Goal: Check status: Check status

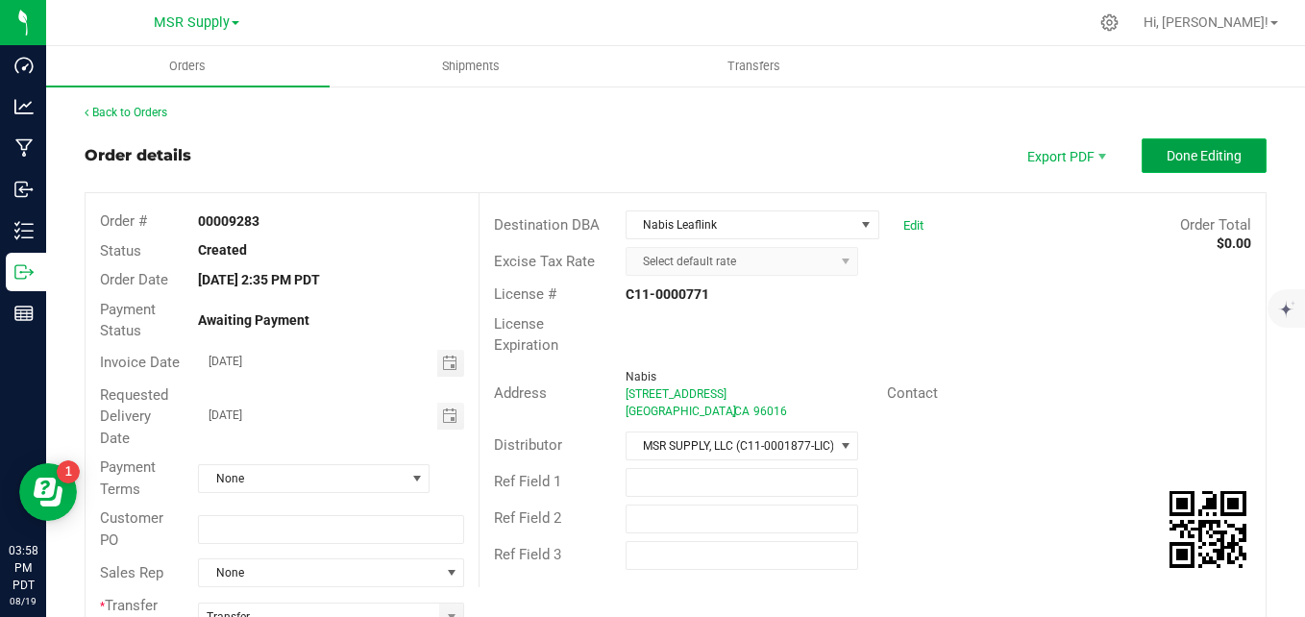
click at [1180, 167] on button "Done Editing" at bounding box center [1204, 155] width 125 height 35
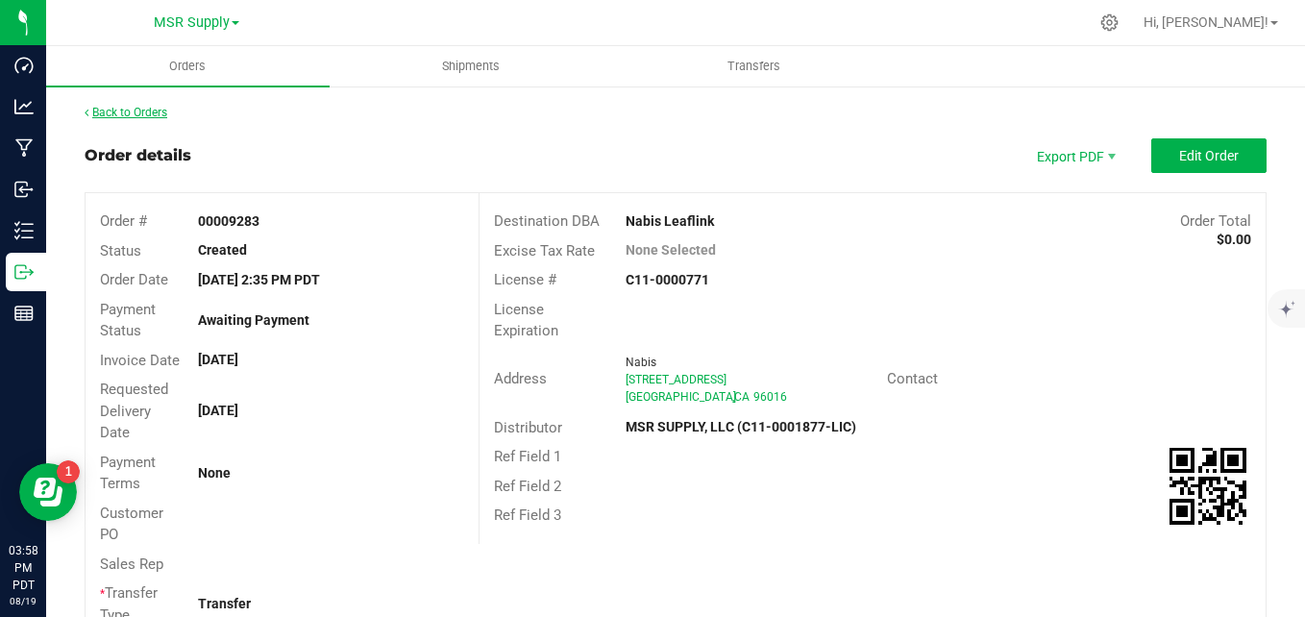
click at [121, 116] on link "Back to Orders" at bounding box center [126, 112] width 83 height 13
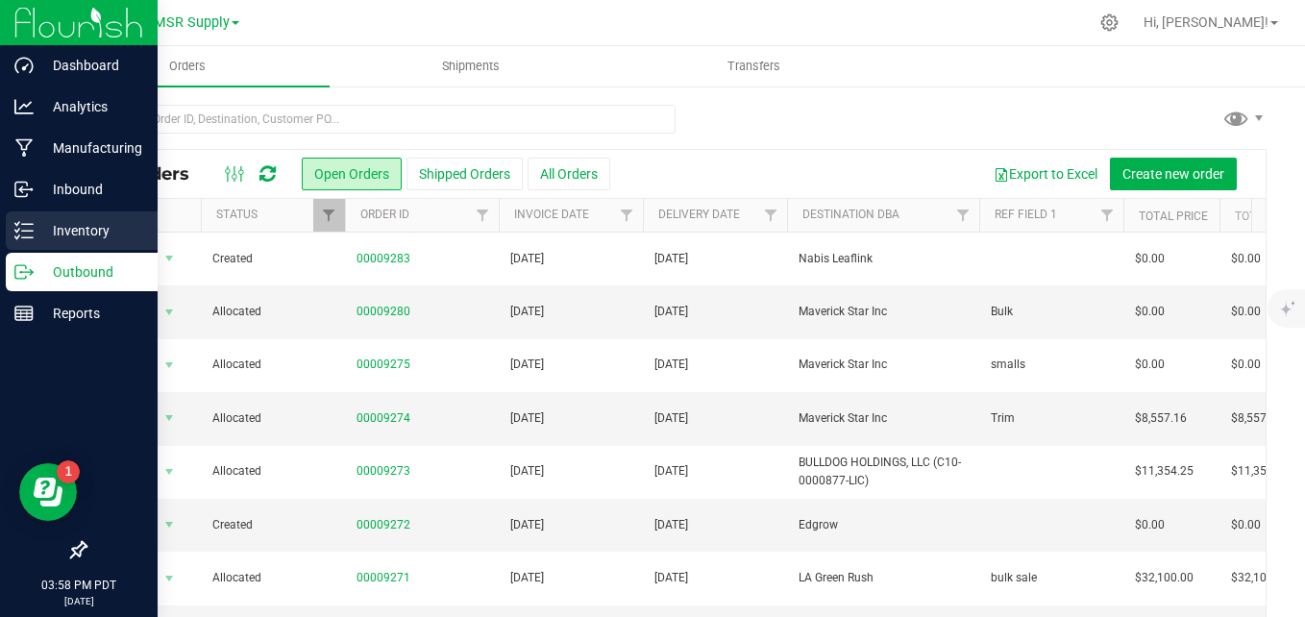
click at [60, 237] on p "Inventory" at bounding box center [91, 230] width 115 height 23
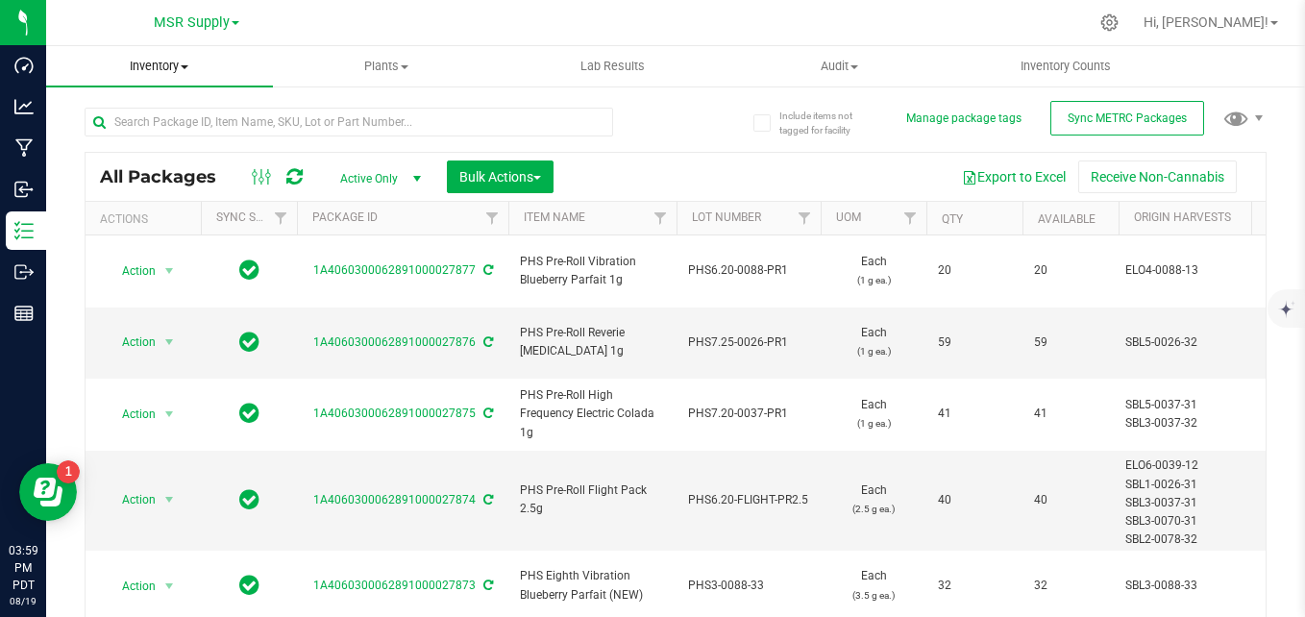
click at [162, 69] on span "Inventory" at bounding box center [159, 66] width 227 height 17
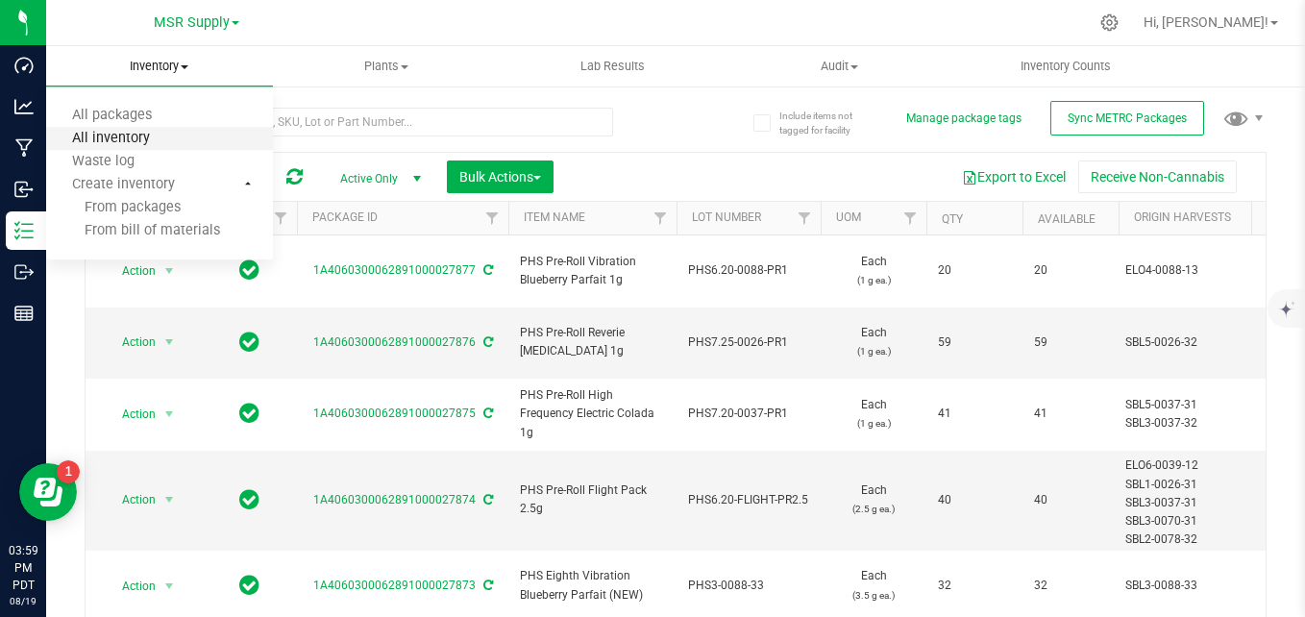
click at [123, 145] on span "All inventory" at bounding box center [111, 139] width 130 height 16
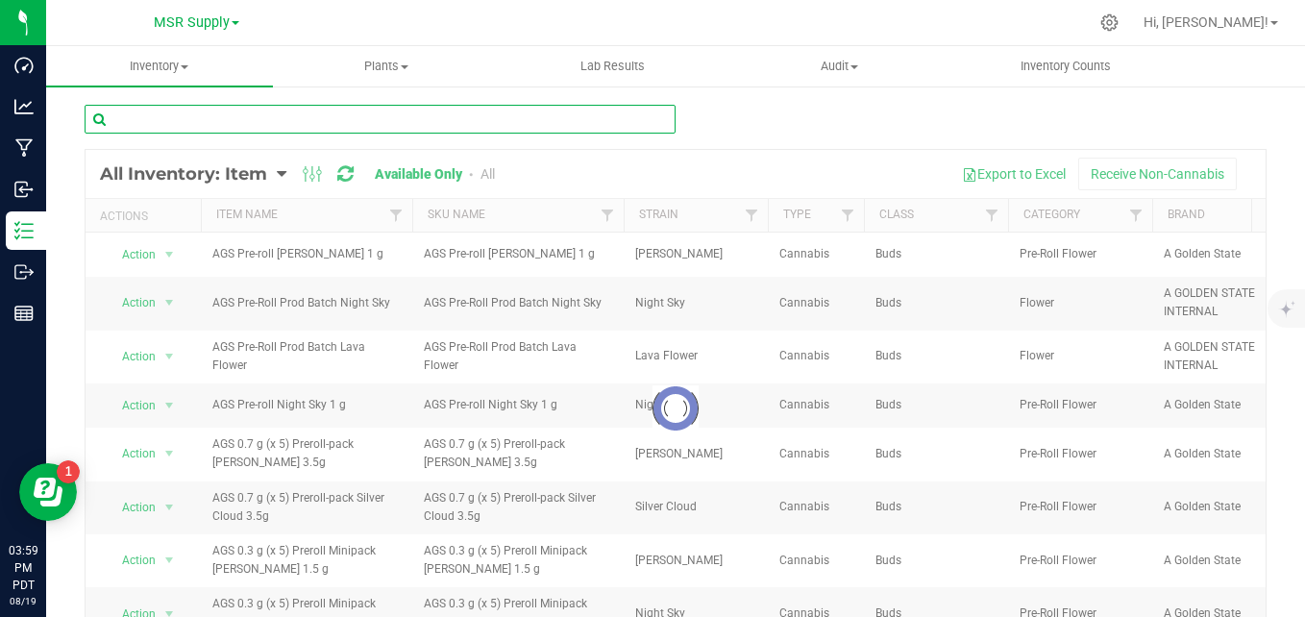
click at [382, 119] on input "text" at bounding box center [380, 119] width 591 height 29
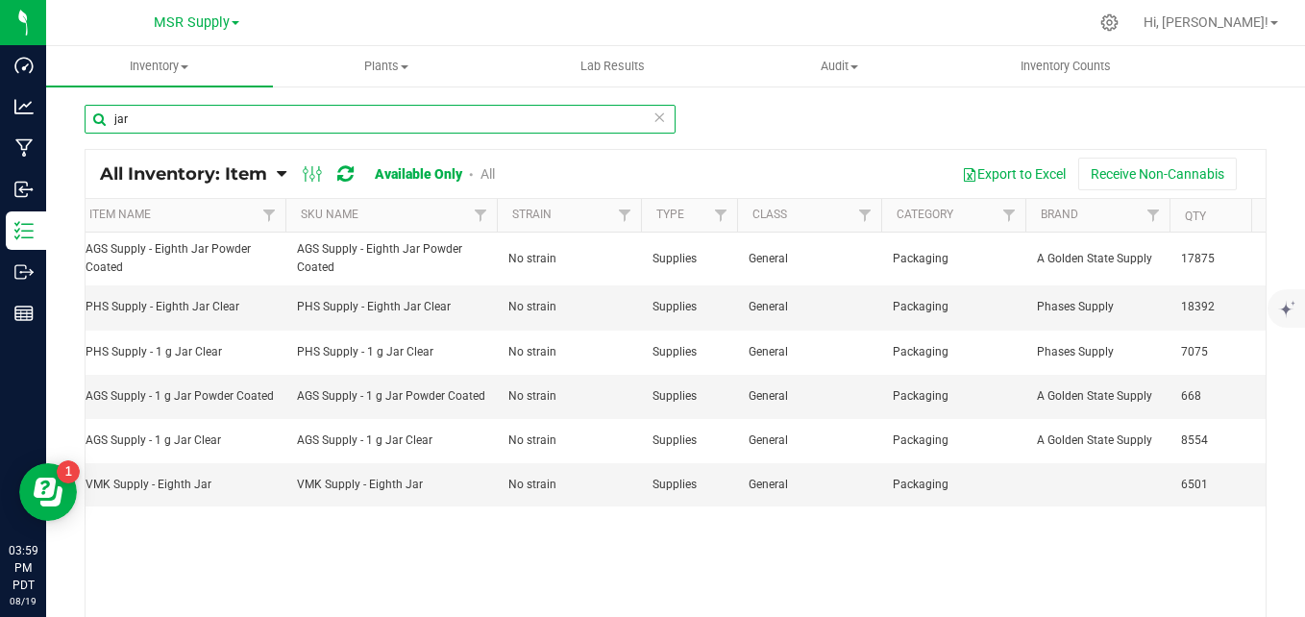
scroll to position [0, 253]
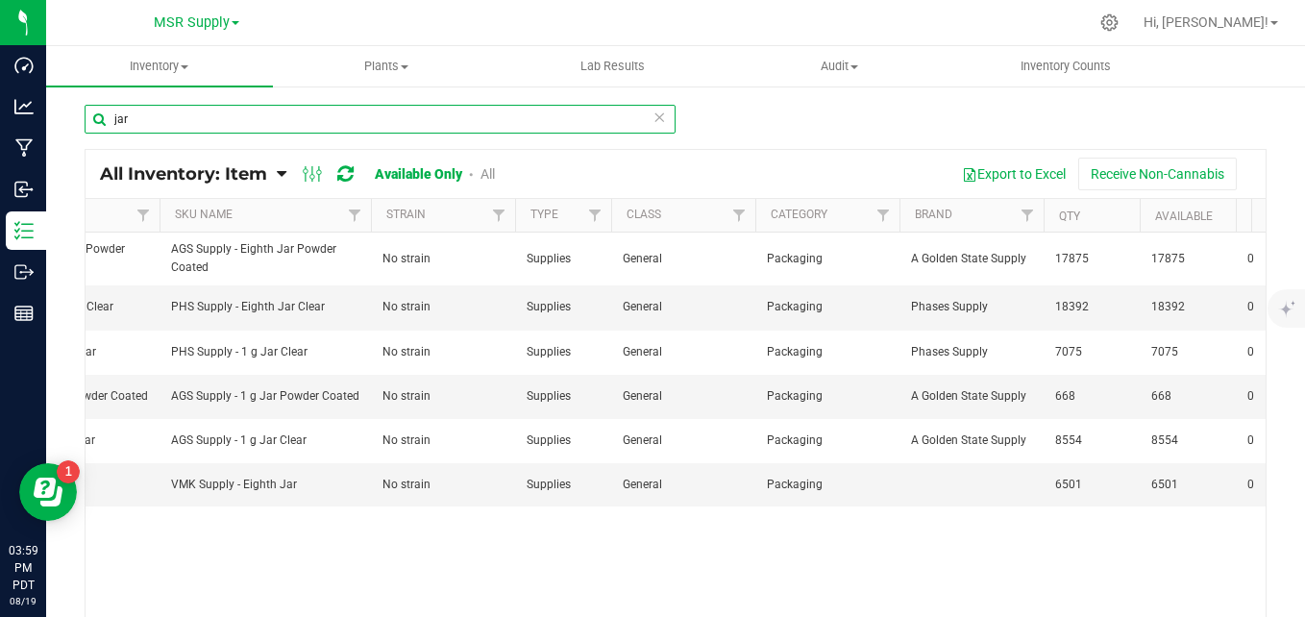
type input "jar"
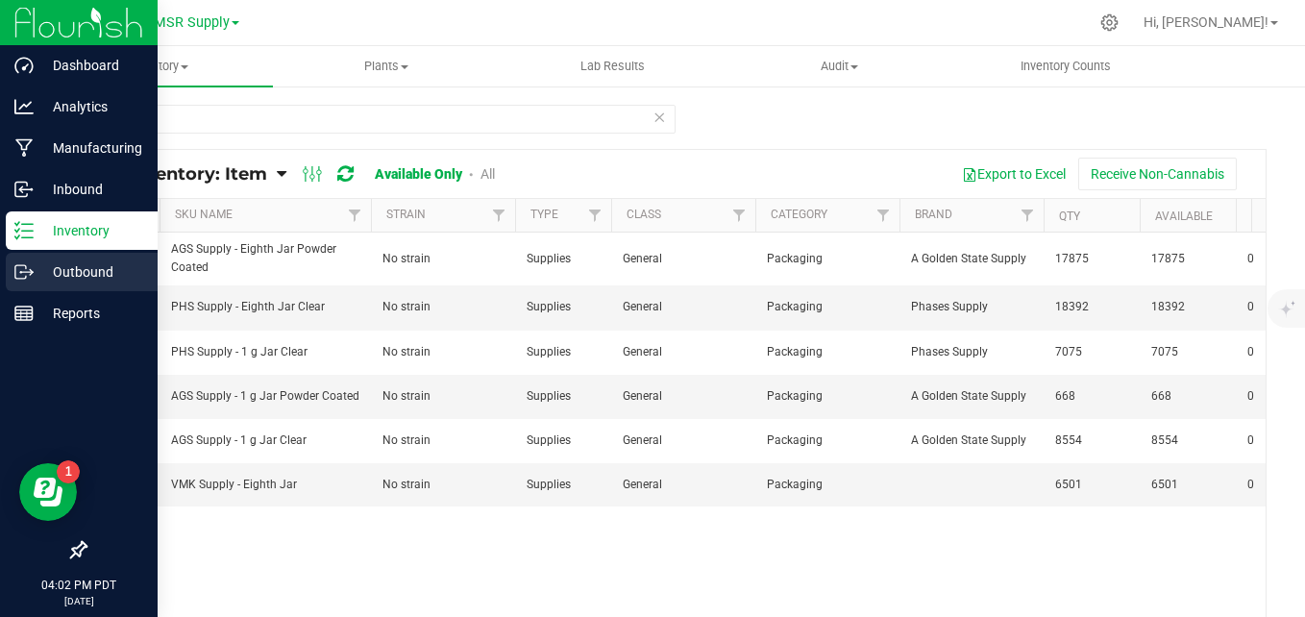
click at [69, 267] on p "Outbound" at bounding box center [91, 271] width 115 height 23
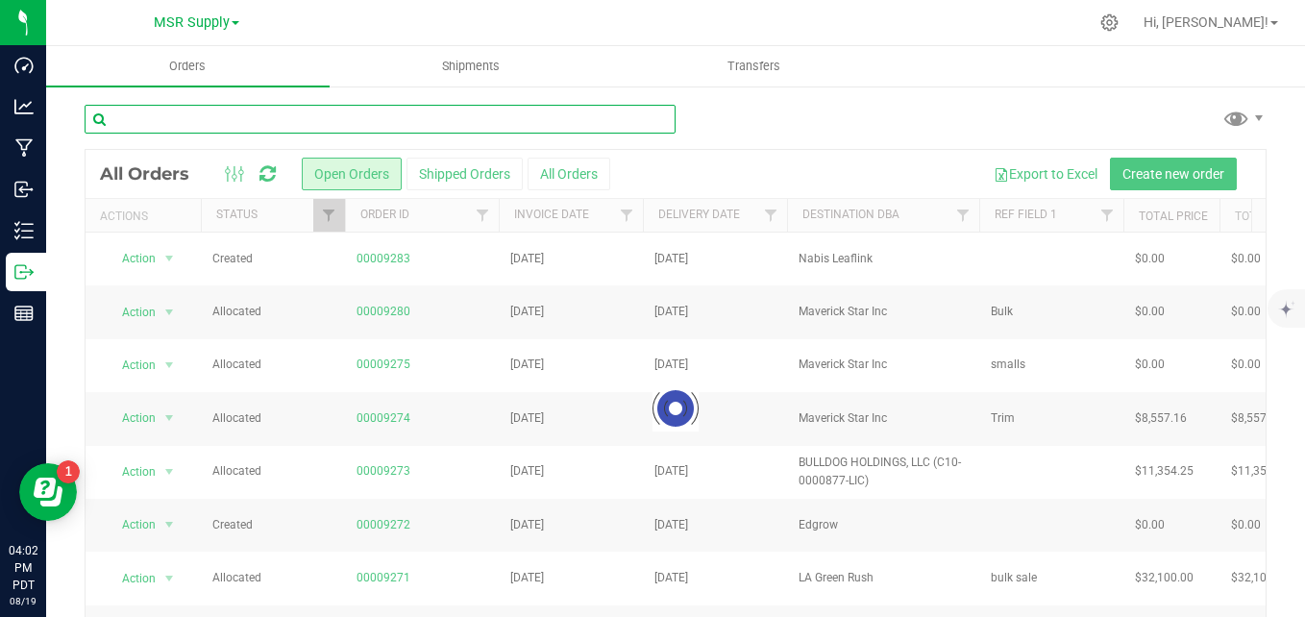
click at [487, 119] on input "text" at bounding box center [380, 119] width 591 height 29
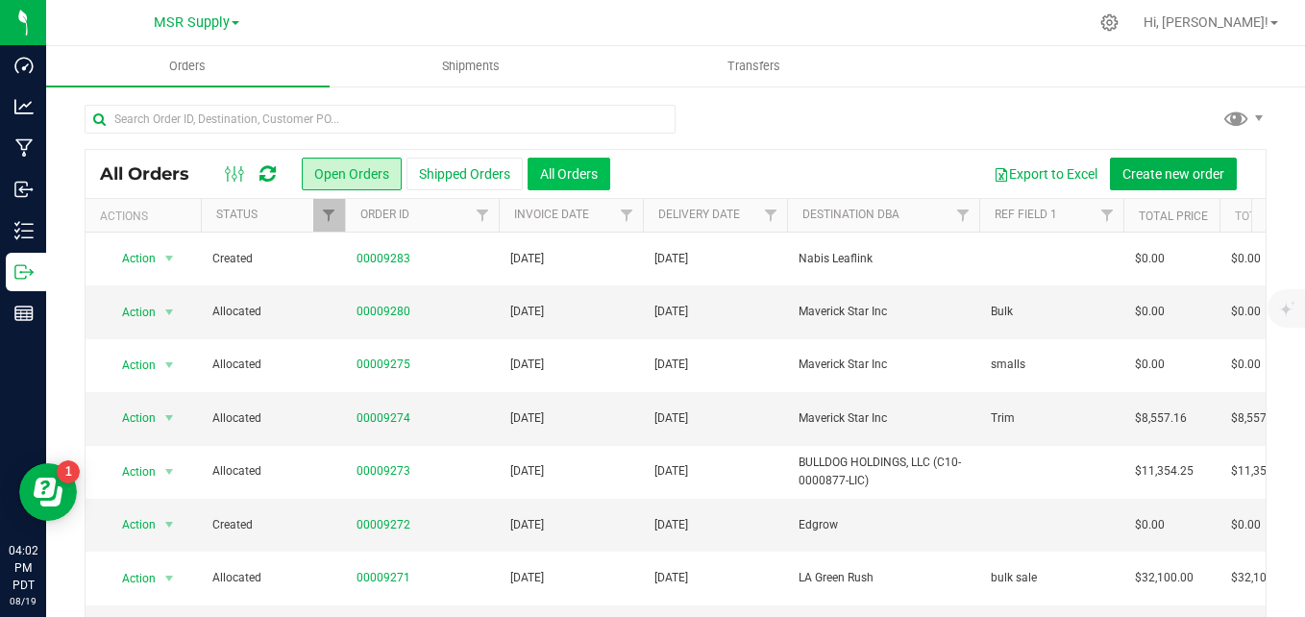
click at [549, 167] on button "All Orders" at bounding box center [569, 174] width 83 height 33
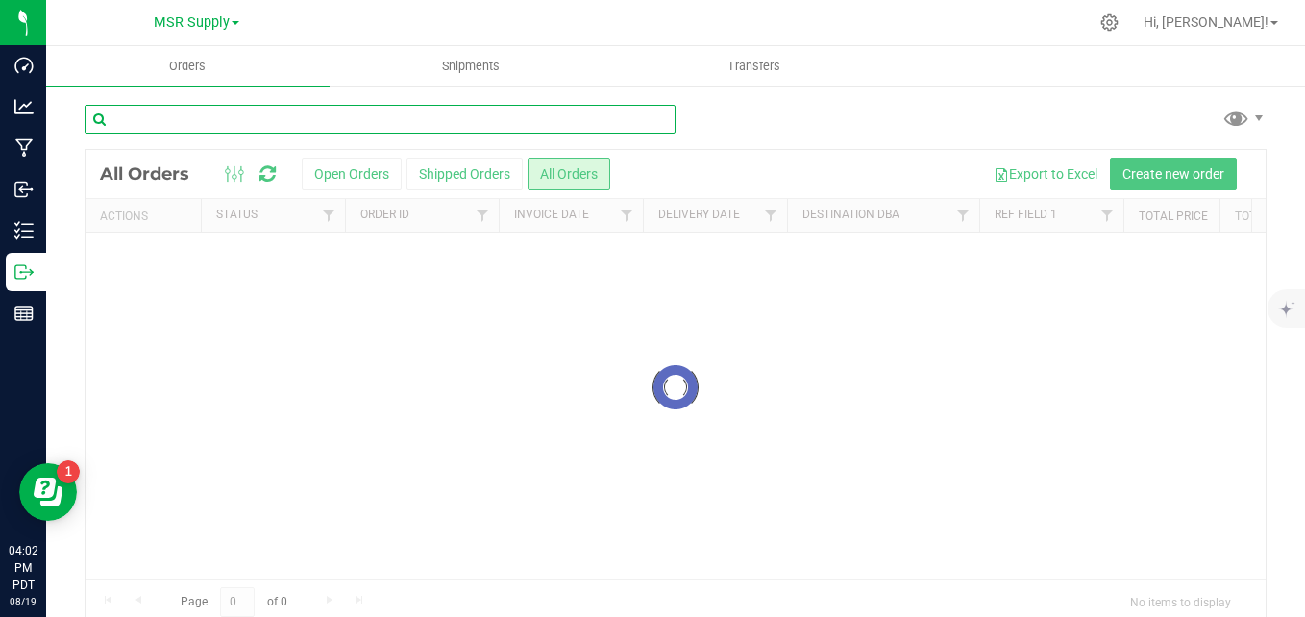
click at [516, 117] on input "text" at bounding box center [380, 119] width 591 height 29
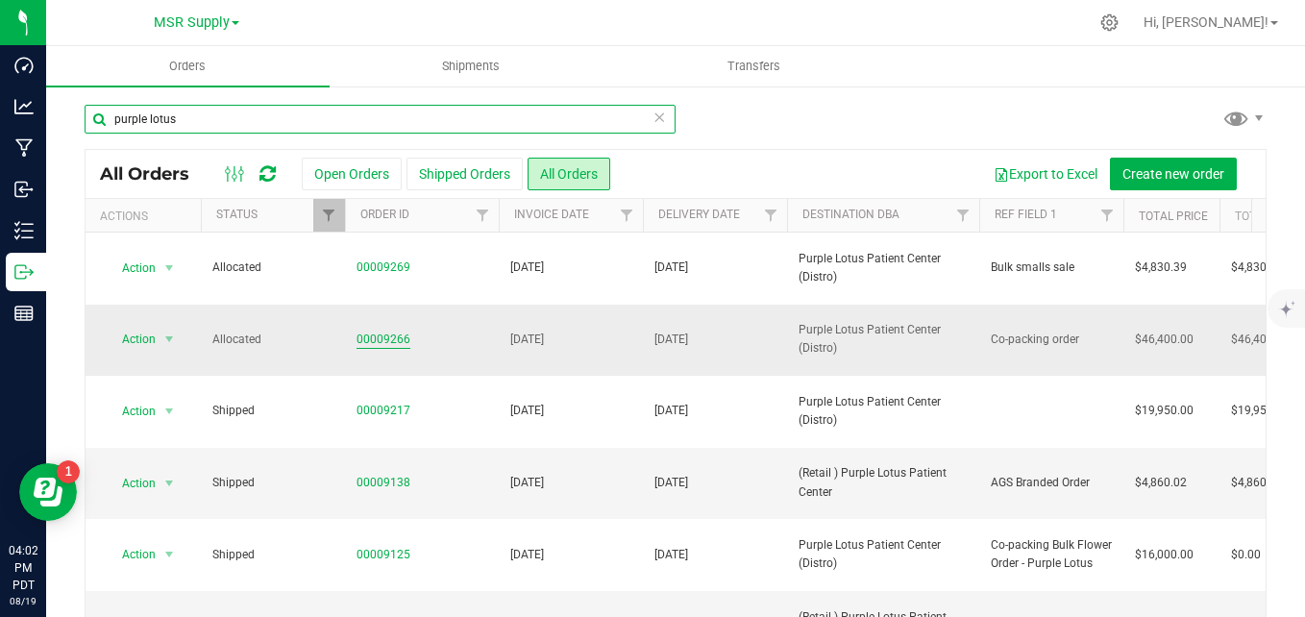
type input "purple lotus"
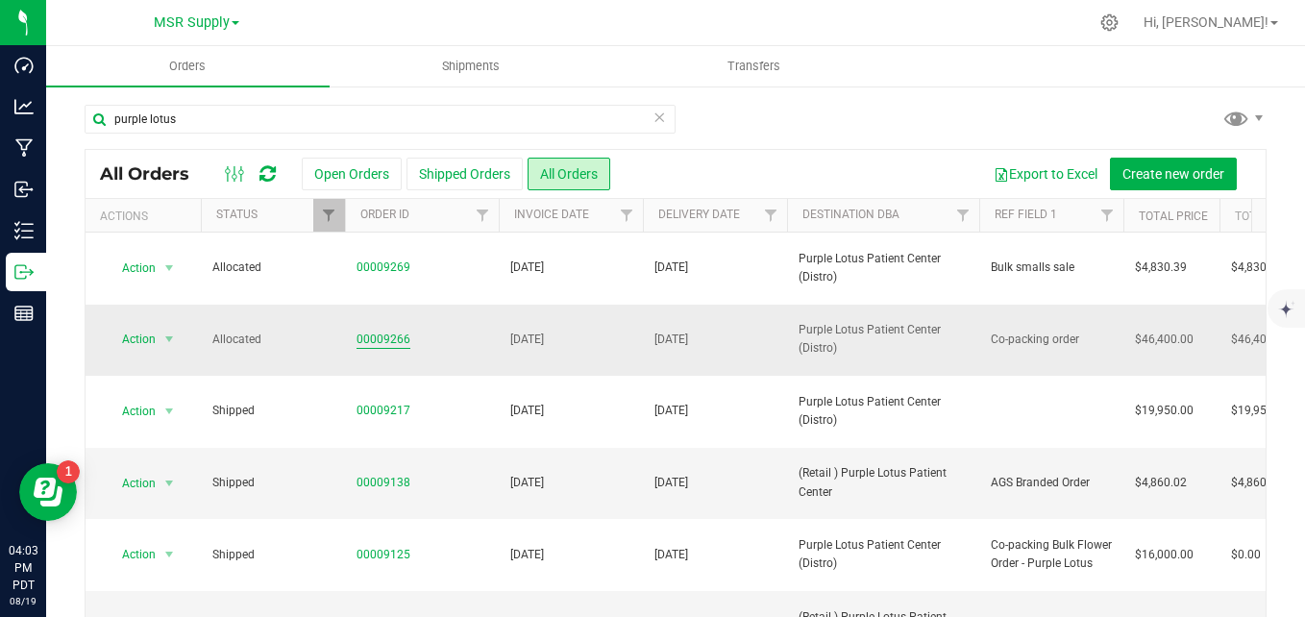
click at [385, 331] on link "00009266" at bounding box center [384, 340] width 54 height 18
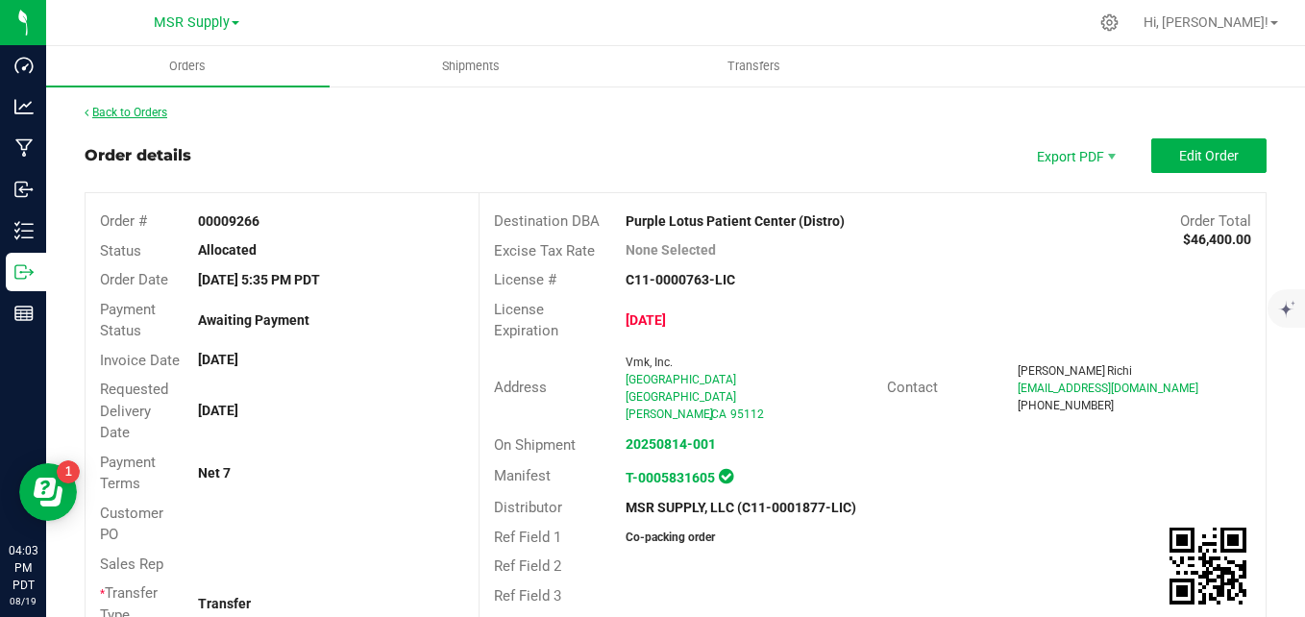
click at [130, 108] on link "Back to Orders" at bounding box center [126, 112] width 83 height 13
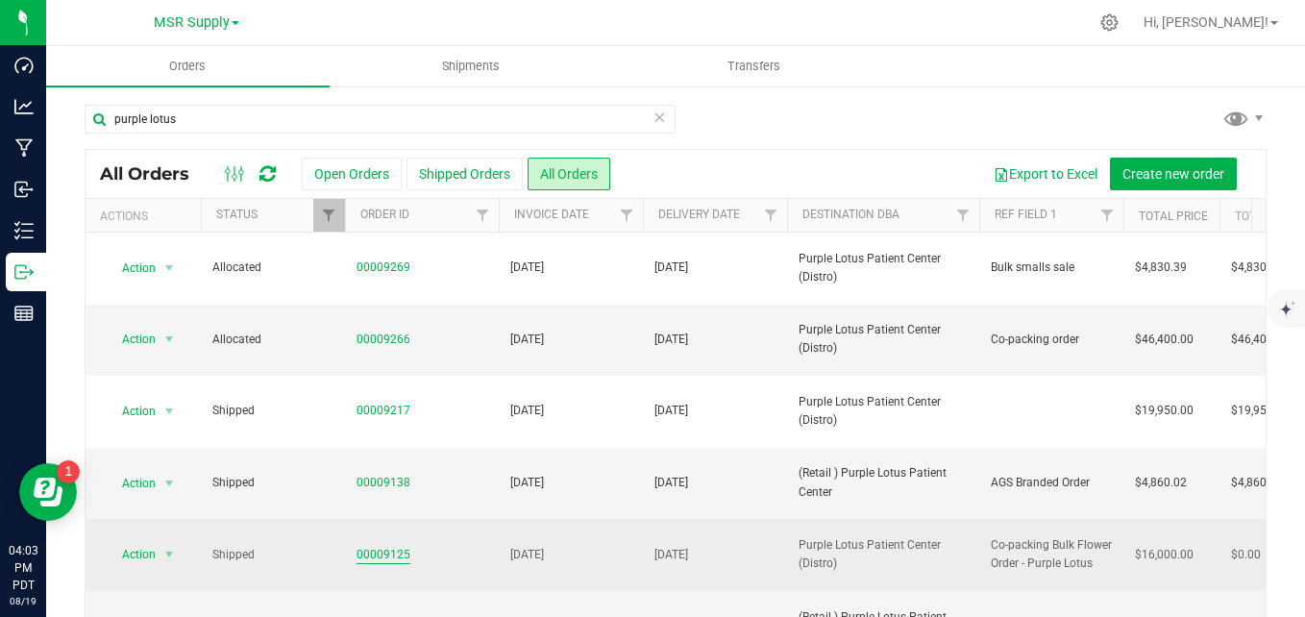
click at [396, 546] on link "00009125" at bounding box center [384, 555] width 54 height 18
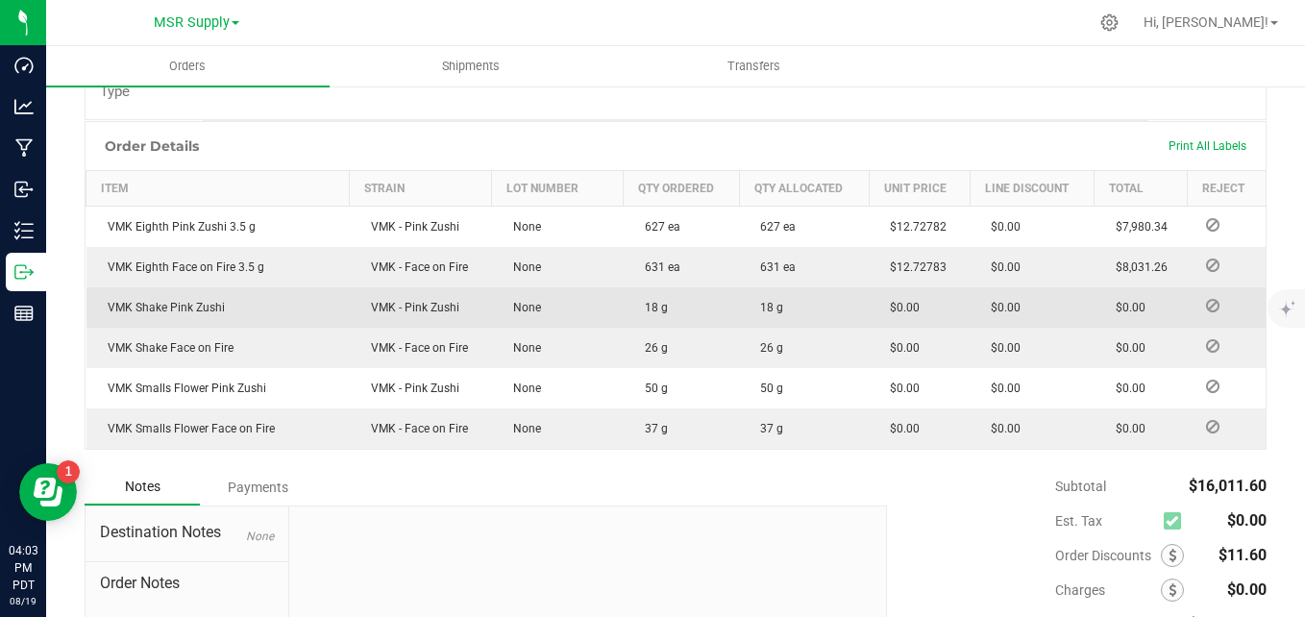
scroll to position [577, 0]
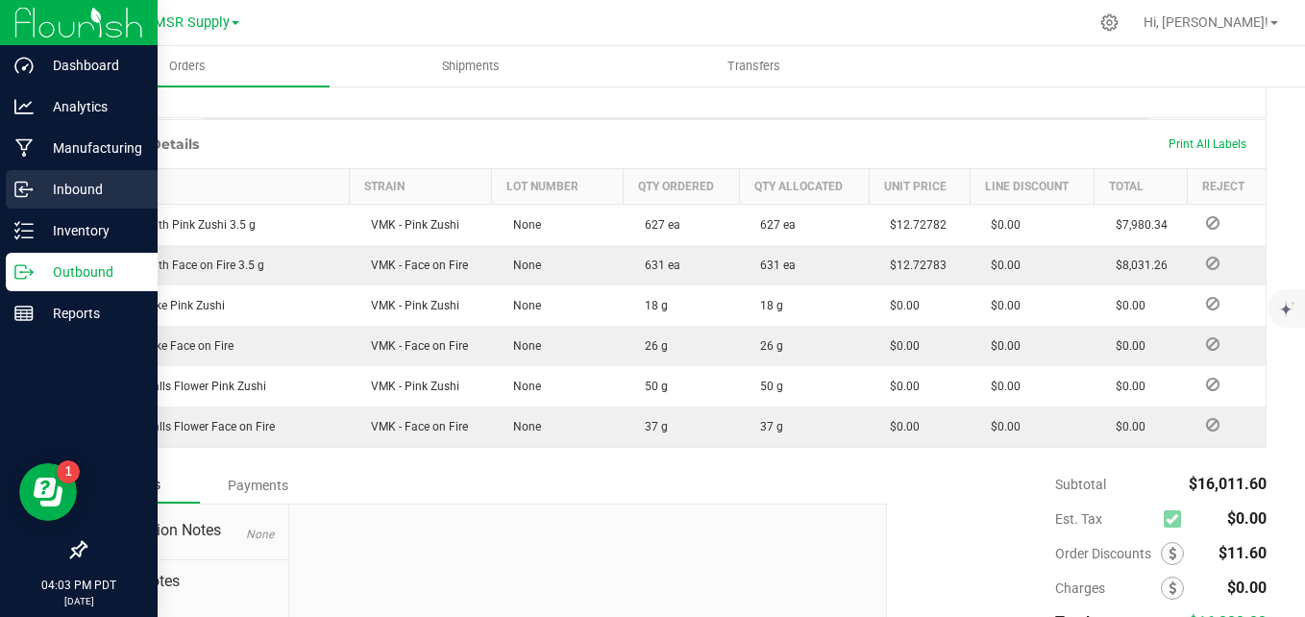
click at [60, 199] on p "Inbound" at bounding box center [91, 189] width 115 height 23
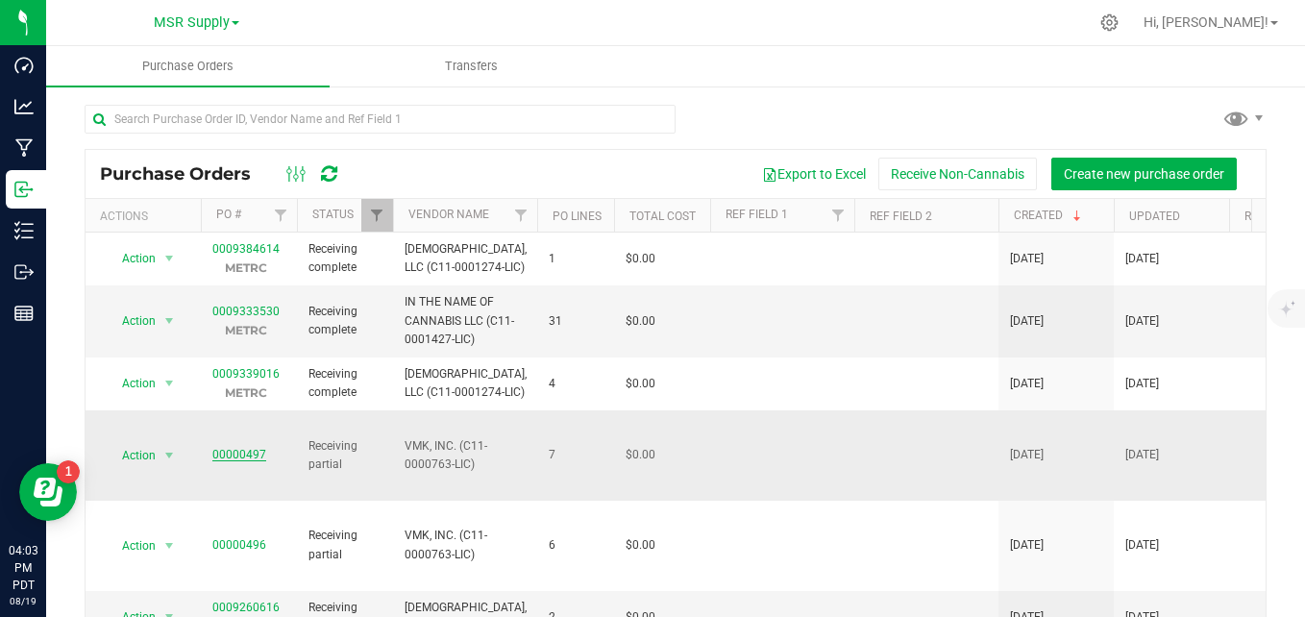
click at [252, 448] on link "00000497" at bounding box center [239, 454] width 54 height 13
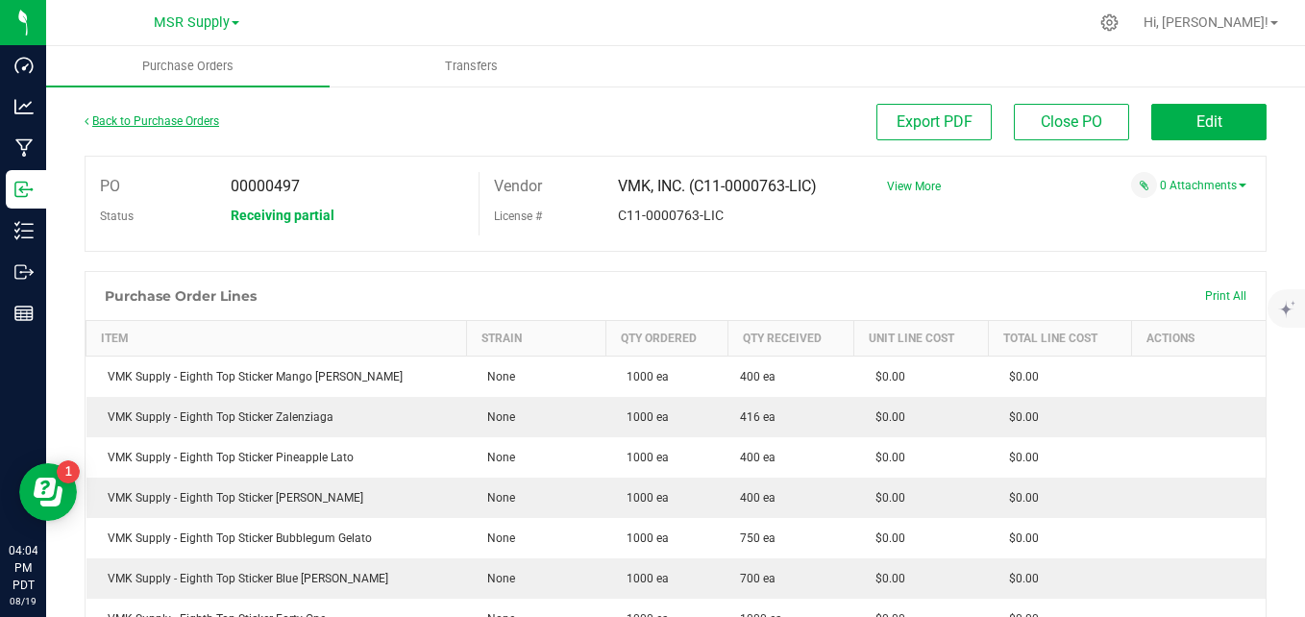
click at [167, 122] on link "Back to Purchase Orders" at bounding box center [152, 120] width 135 height 13
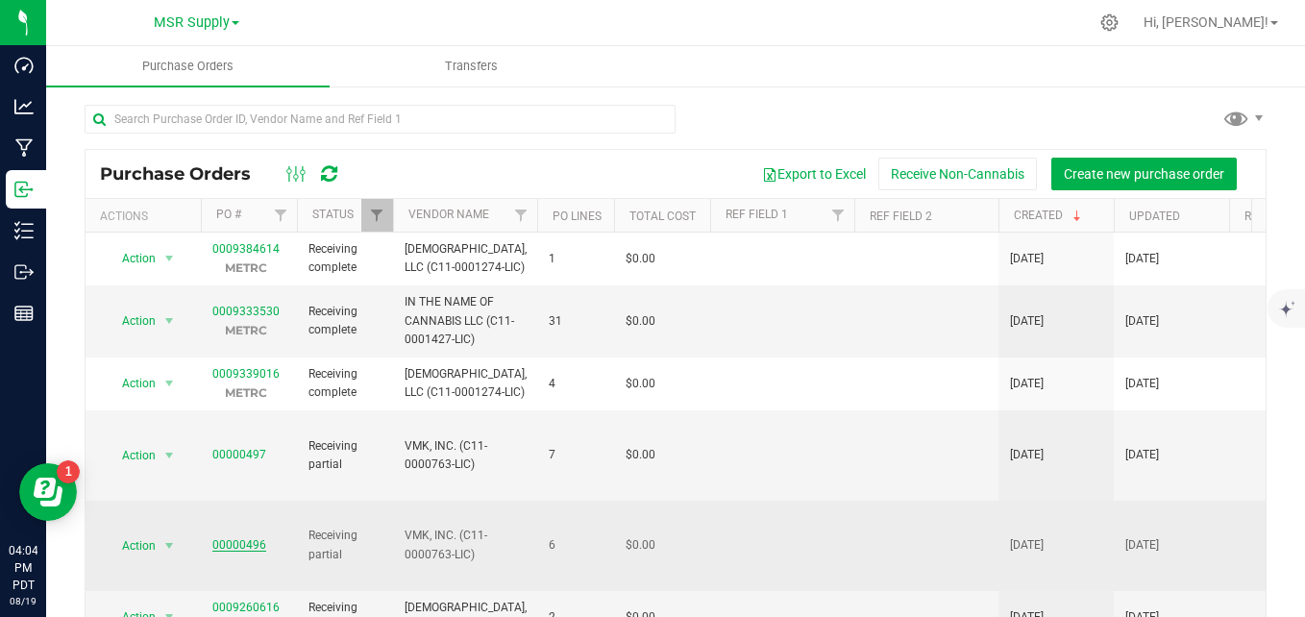
click at [259, 538] on link "00000496" at bounding box center [239, 544] width 54 height 13
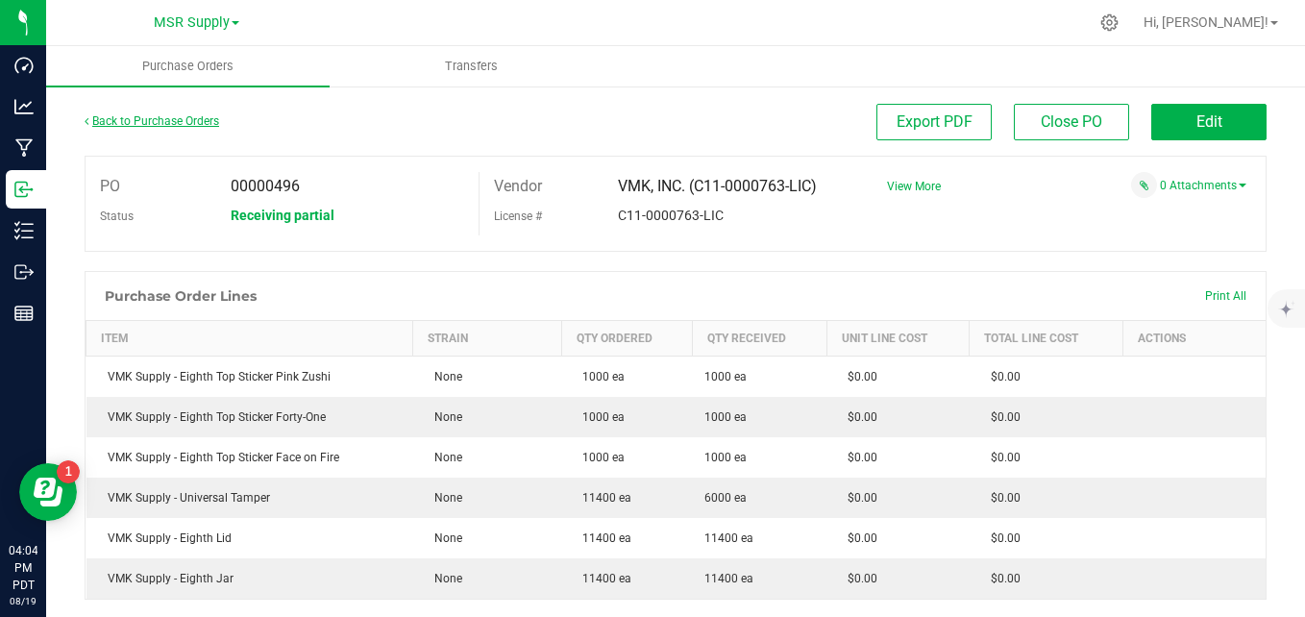
click at [148, 121] on link "Back to Purchase Orders" at bounding box center [152, 120] width 135 height 13
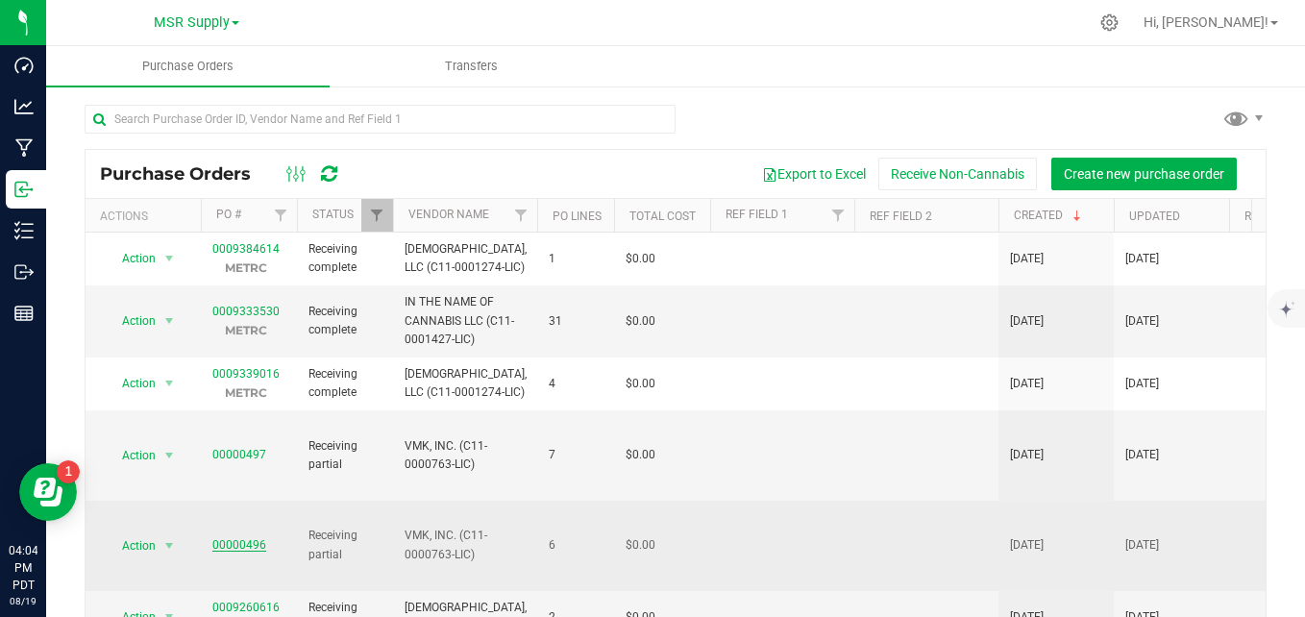
click at [229, 538] on link "00000496" at bounding box center [239, 544] width 54 height 13
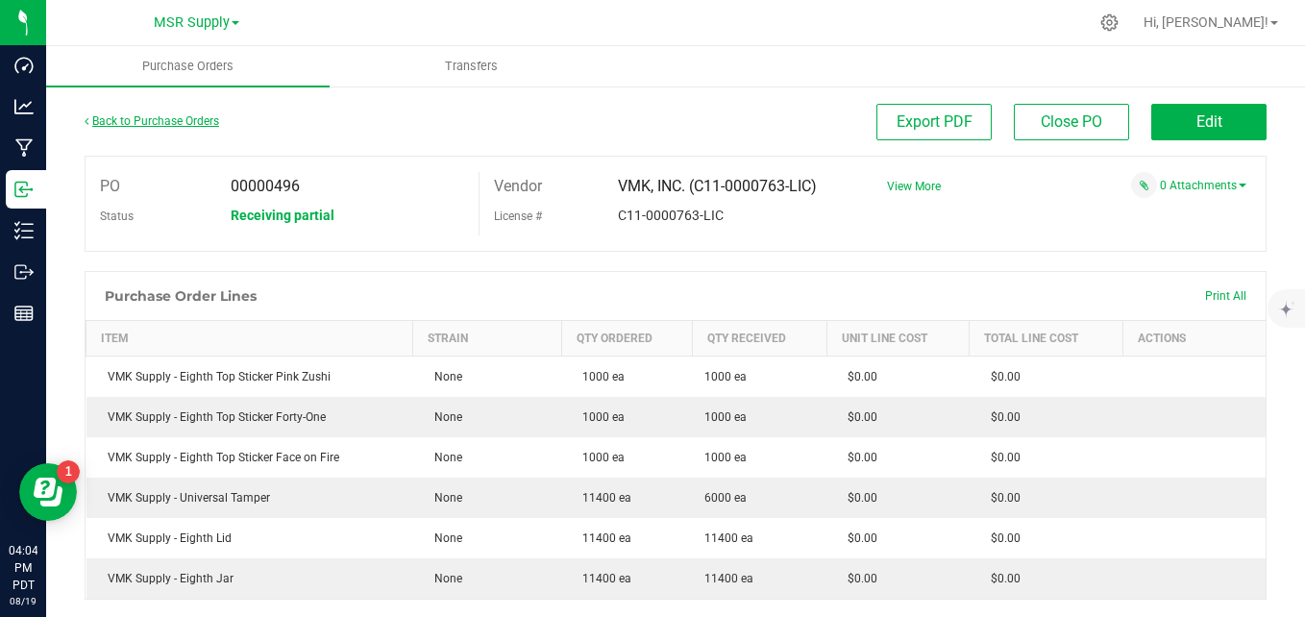
click at [124, 121] on link "Back to Purchase Orders" at bounding box center [152, 120] width 135 height 13
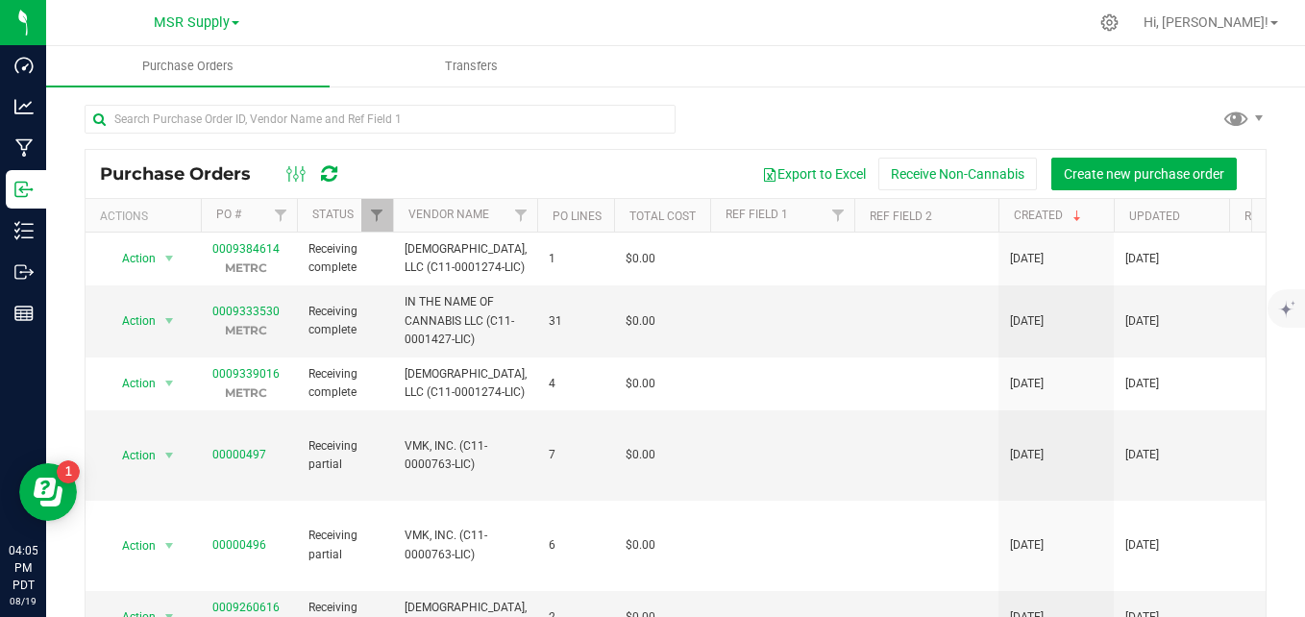
click at [769, 96] on div "Purchase Orders Export to Excel Receive Non-Cannabis Create new purchase order …" at bounding box center [675, 386] width 1259 height 603
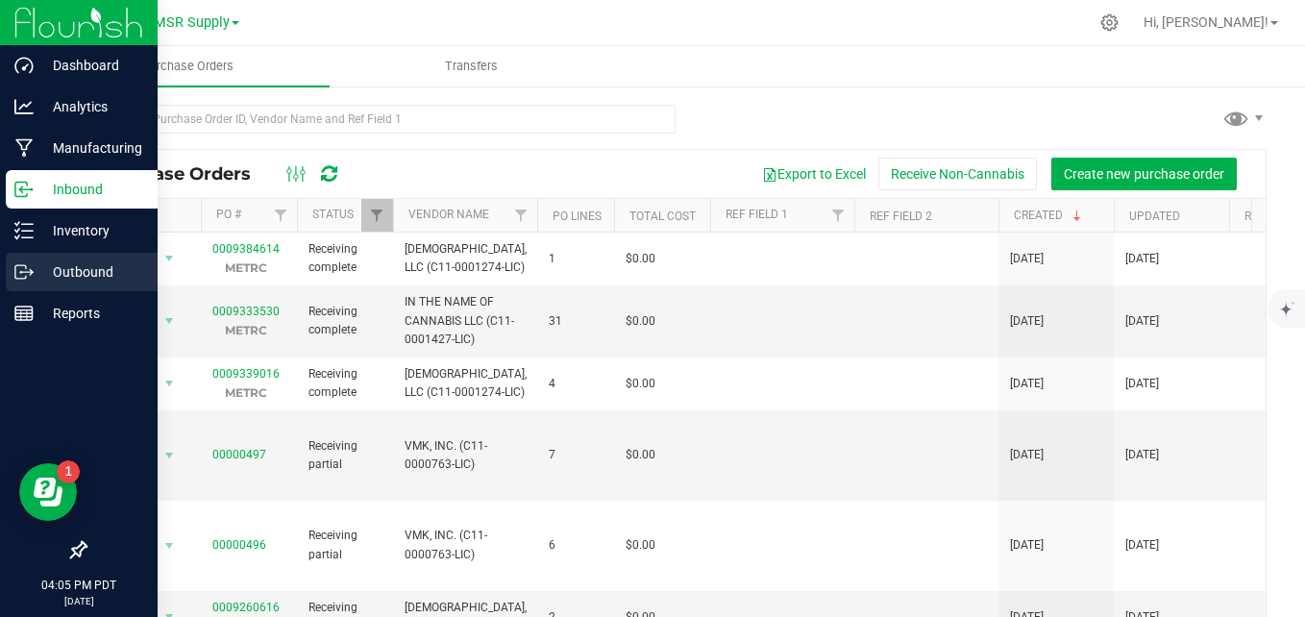
click at [81, 281] on p "Outbound" at bounding box center [91, 271] width 115 height 23
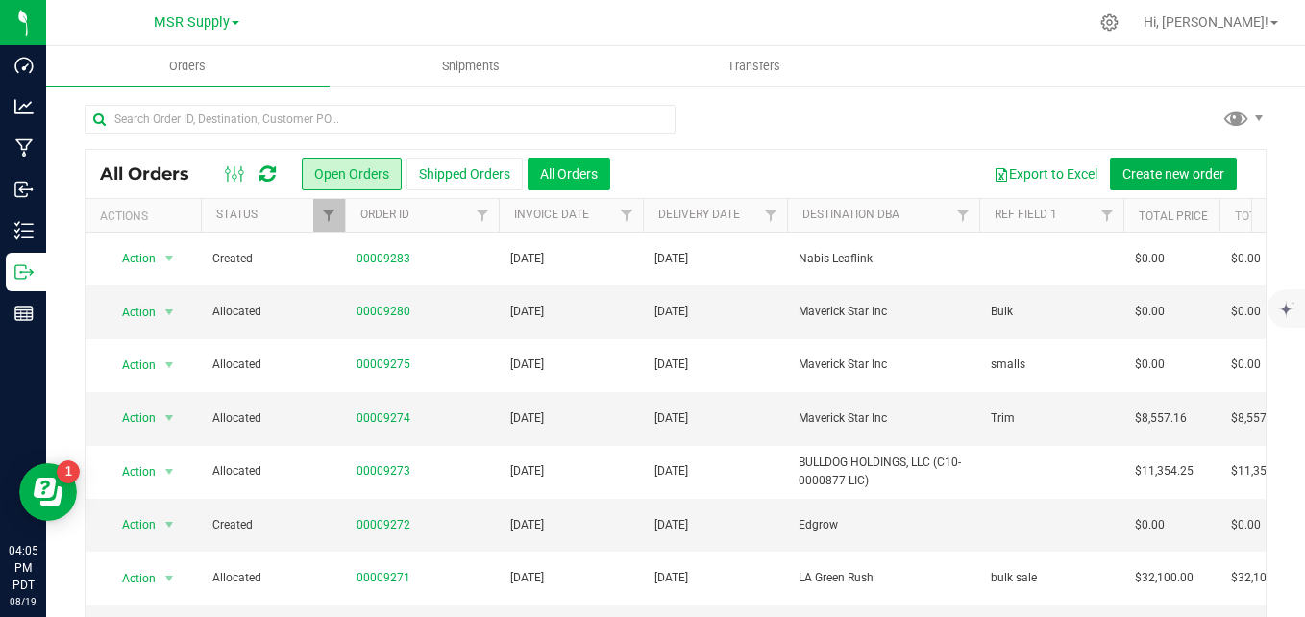
click at [557, 178] on button "All Orders" at bounding box center [569, 174] width 83 height 33
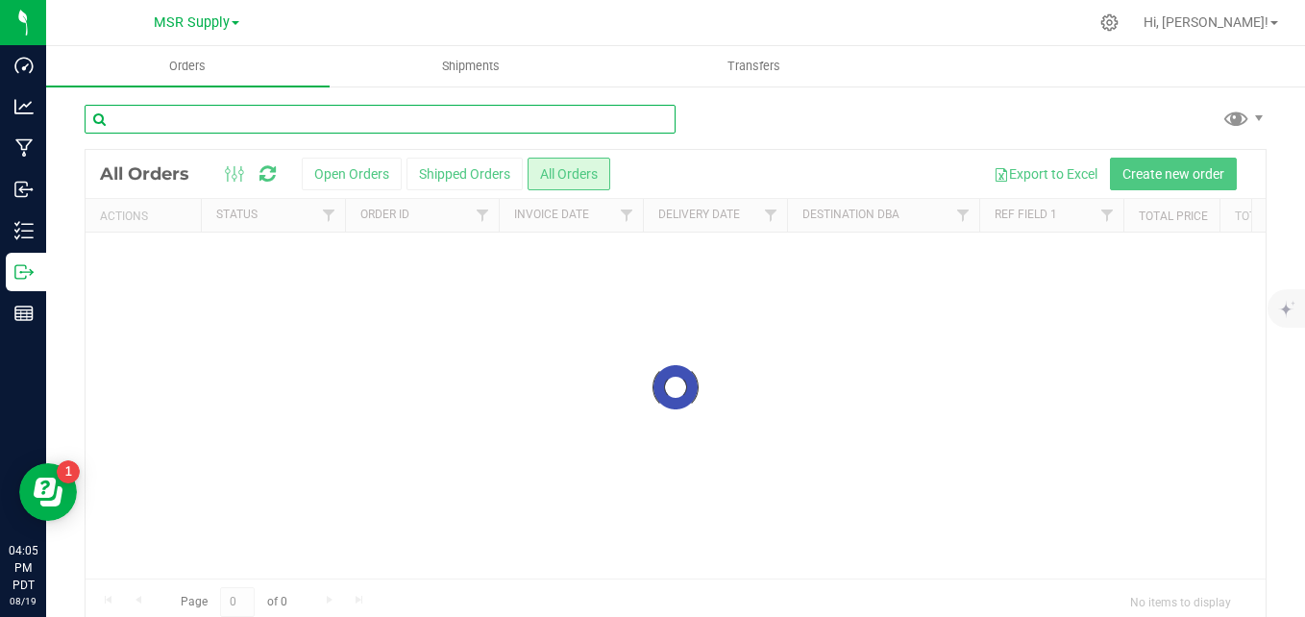
click at [550, 117] on input "text" at bounding box center [380, 119] width 591 height 29
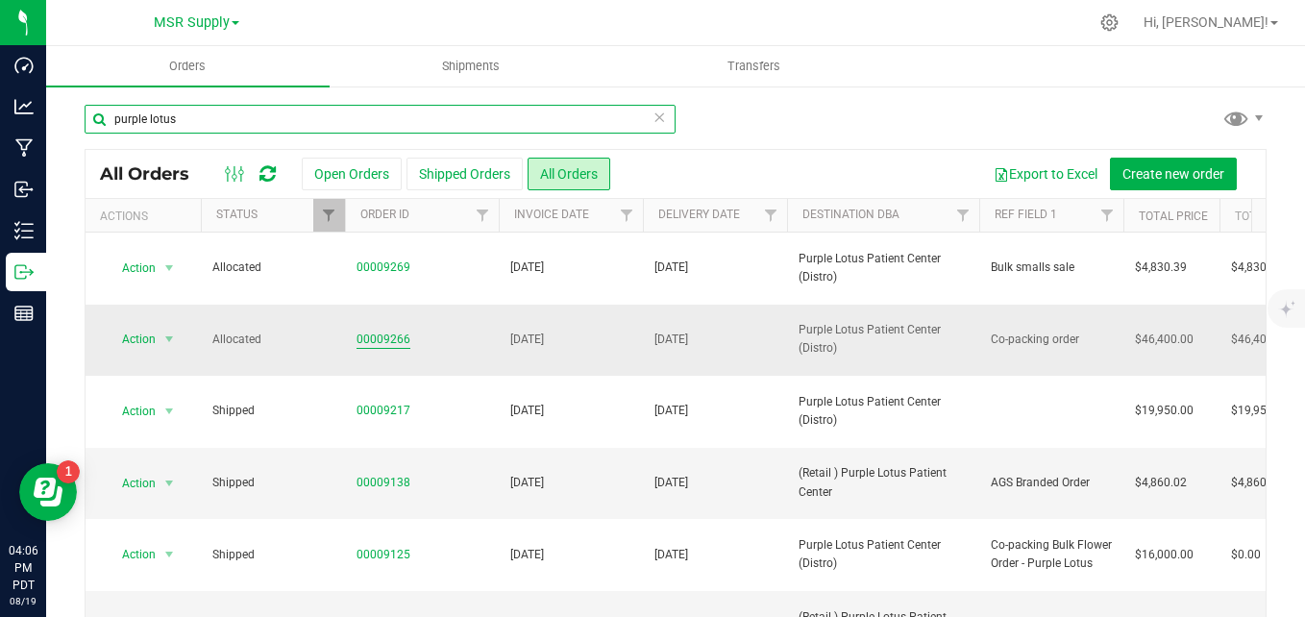
type input "purple lotus"
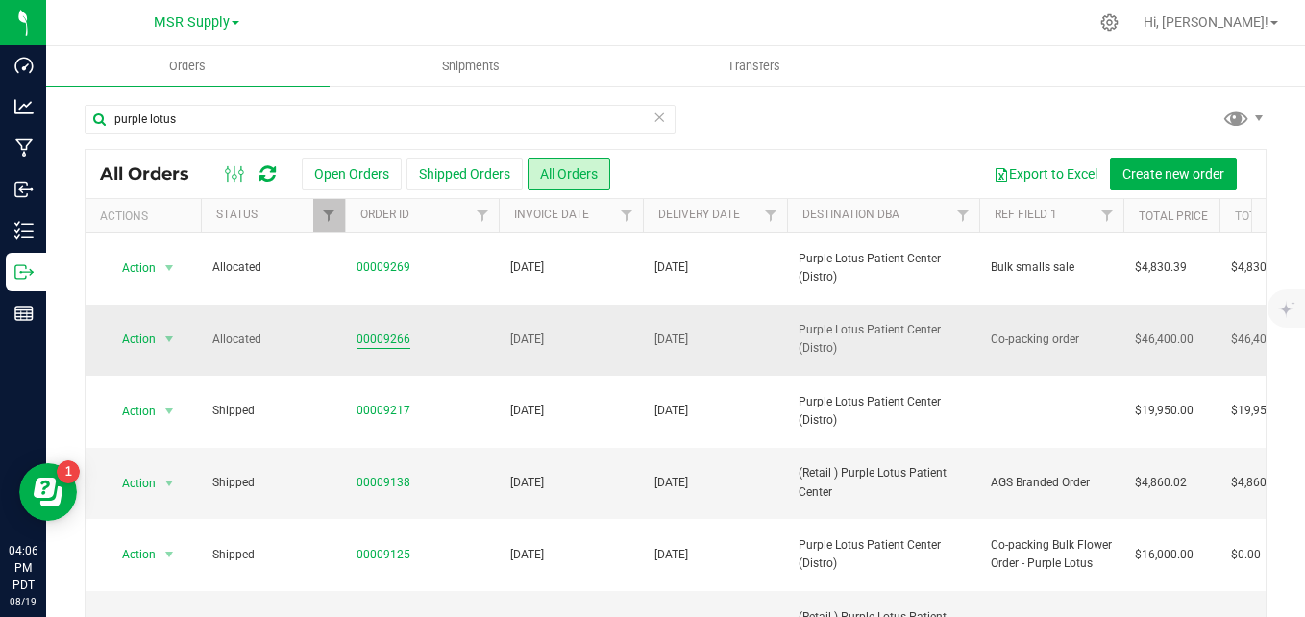
click at [404, 331] on link "00009266" at bounding box center [384, 340] width 54 height 18
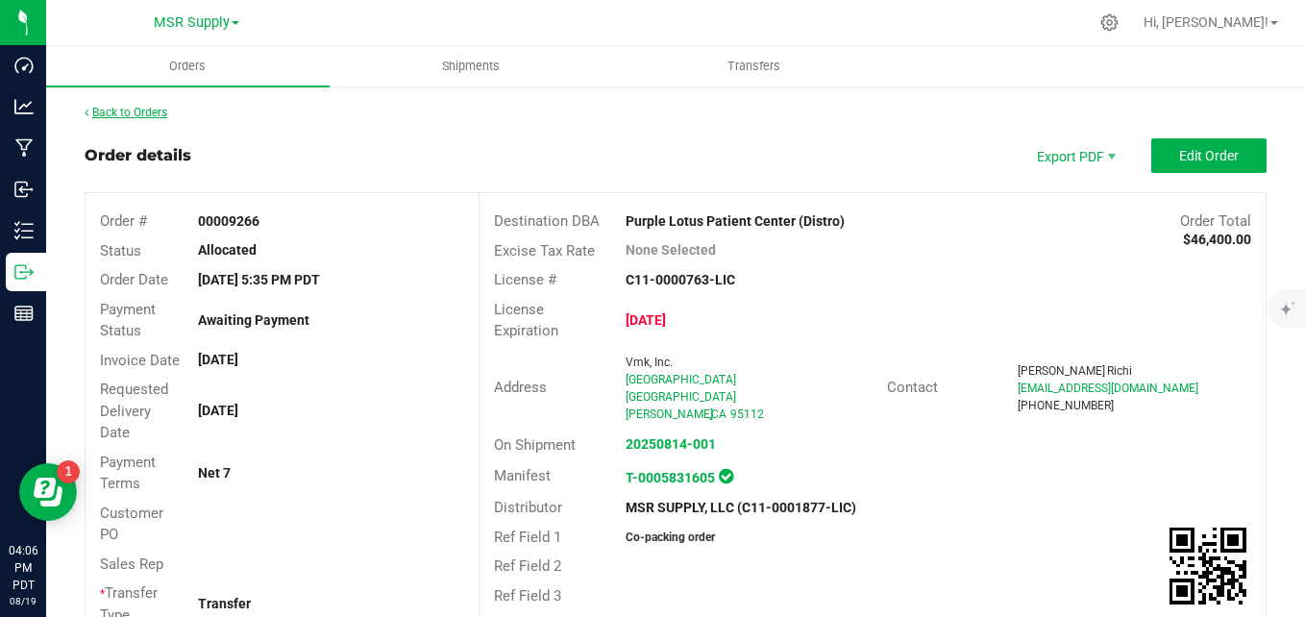
click at [147, 106] on link "Back to Orders" at bounding box center [126, 112] width 83 height 13
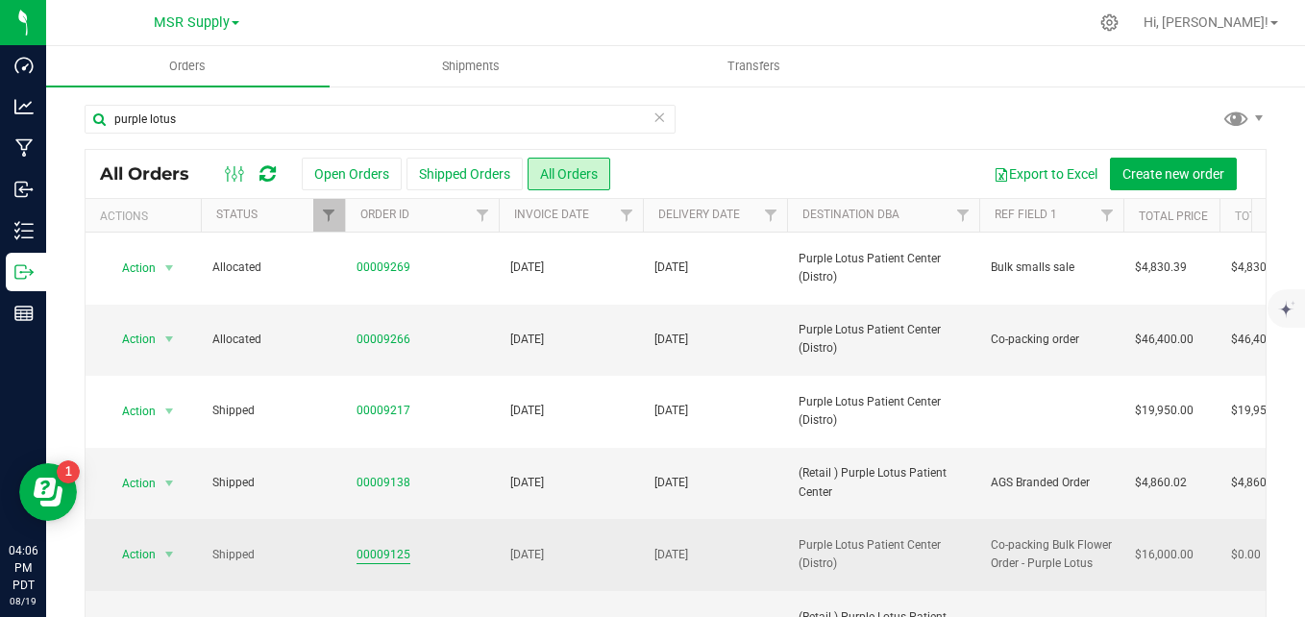
click at [380, 546] on link "00009125" at bounding box center [384, 555] width 54 height 18
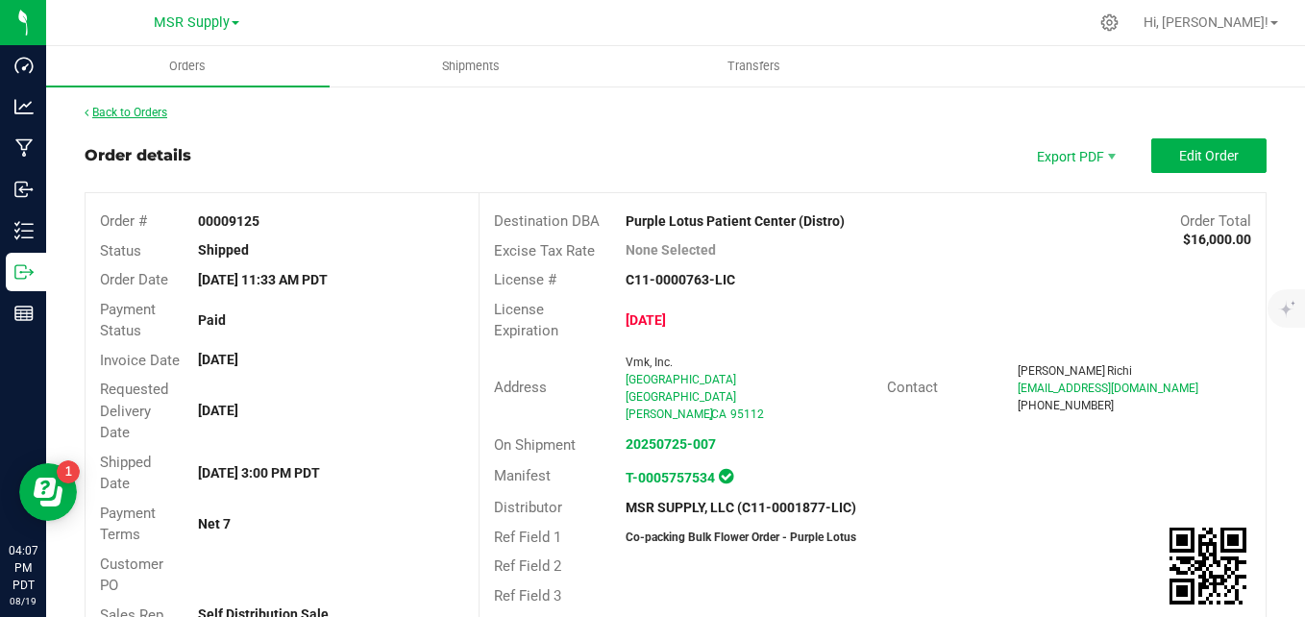
click at [117, 118] on link "Back to Orders" at bounding box center [126, 112] width 83 height 13
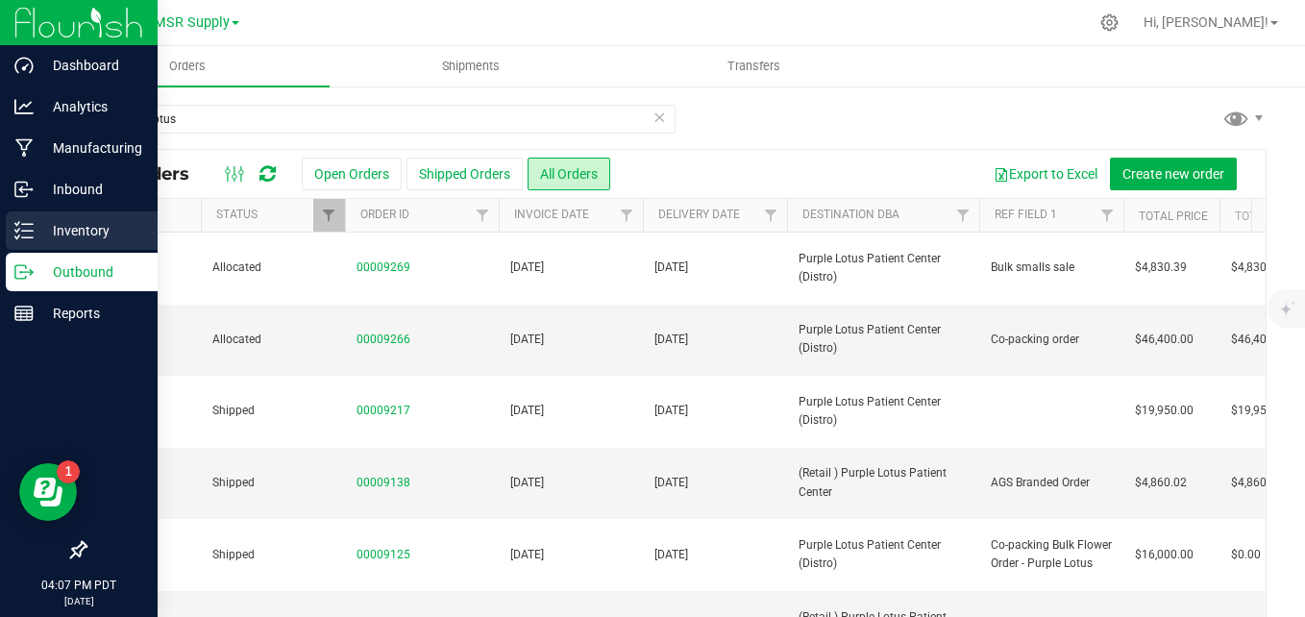
click at [31, 214] on div "Inventory" at bounding box center [82, 230] width 152 height 38
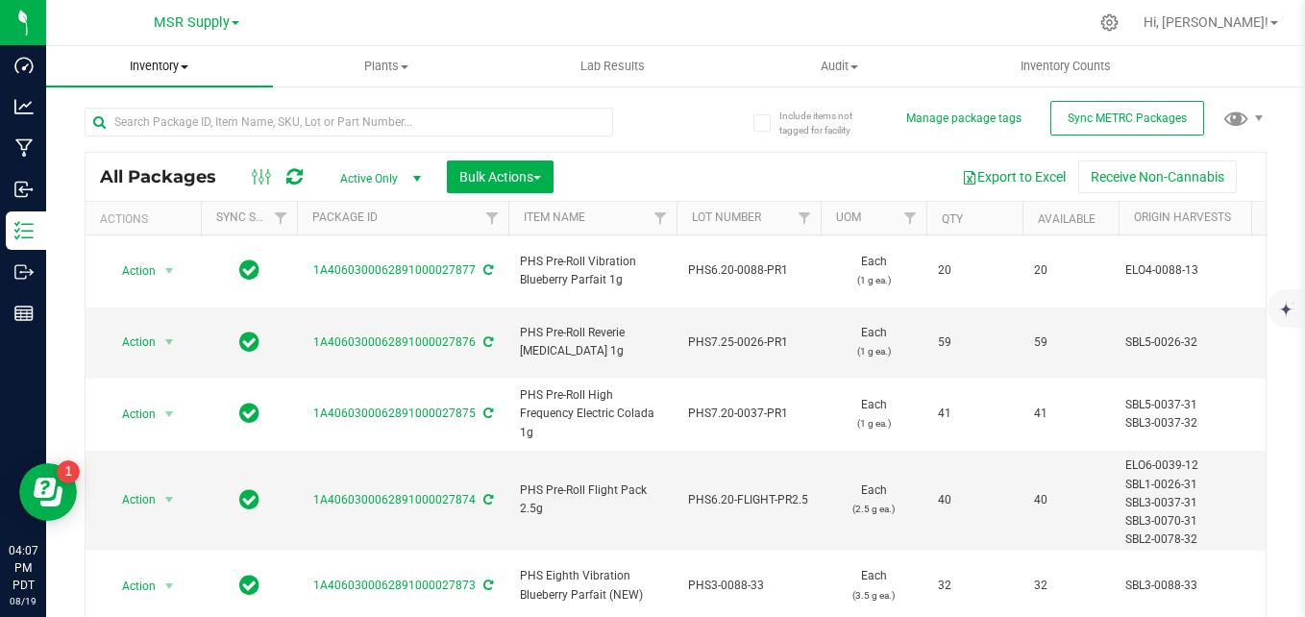
click at [174, 72] on span "Inventory" at bounding box center [159, 66] width 227 height 17
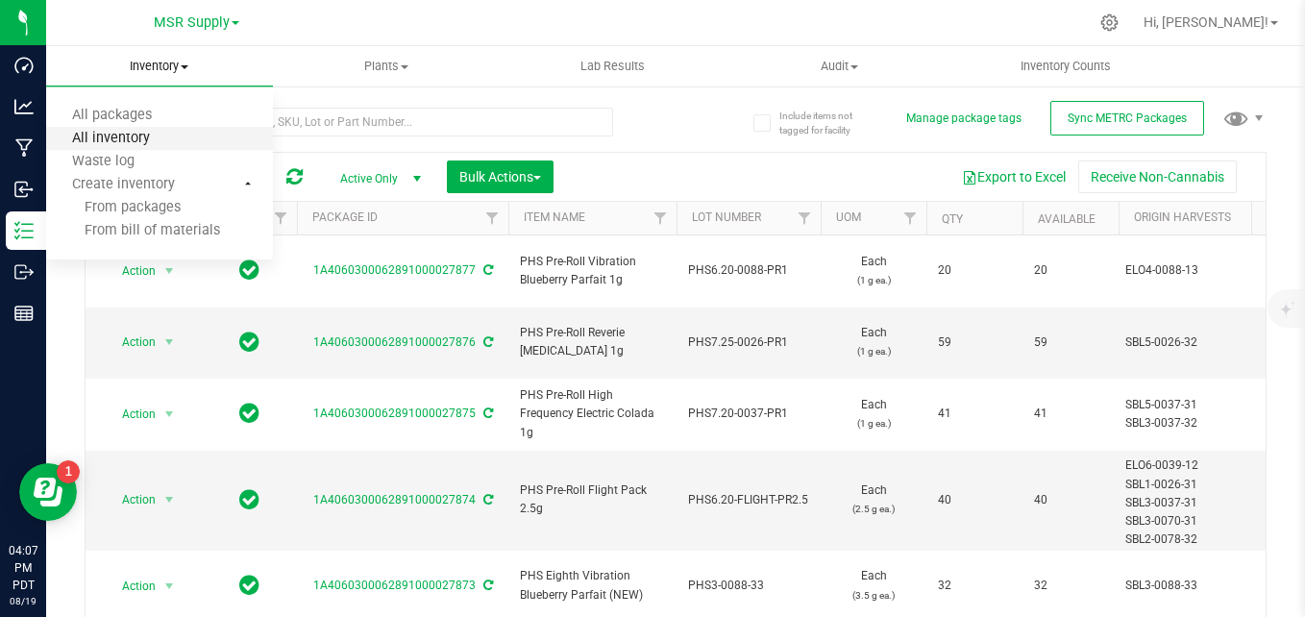
click at [147, 143] on span "All inventory" at bounding box center [111, 139] width 130 height 16
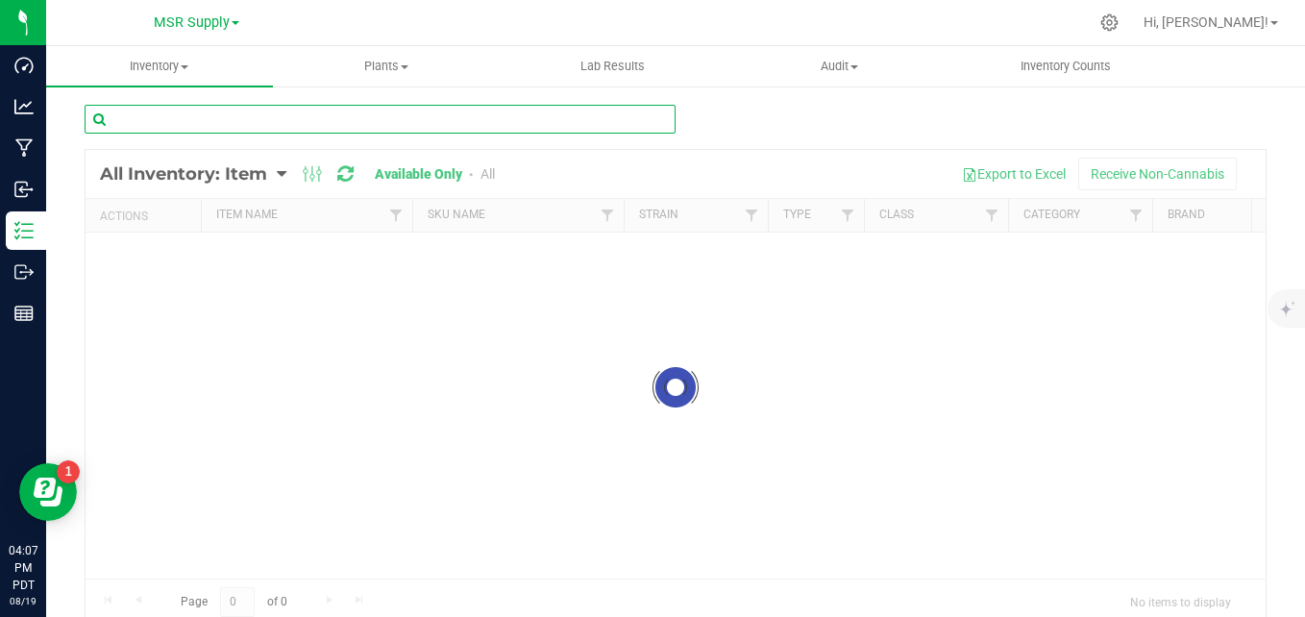
click at [300, 124] on input "text" at bounding box center [380, 119] width 591 height 29
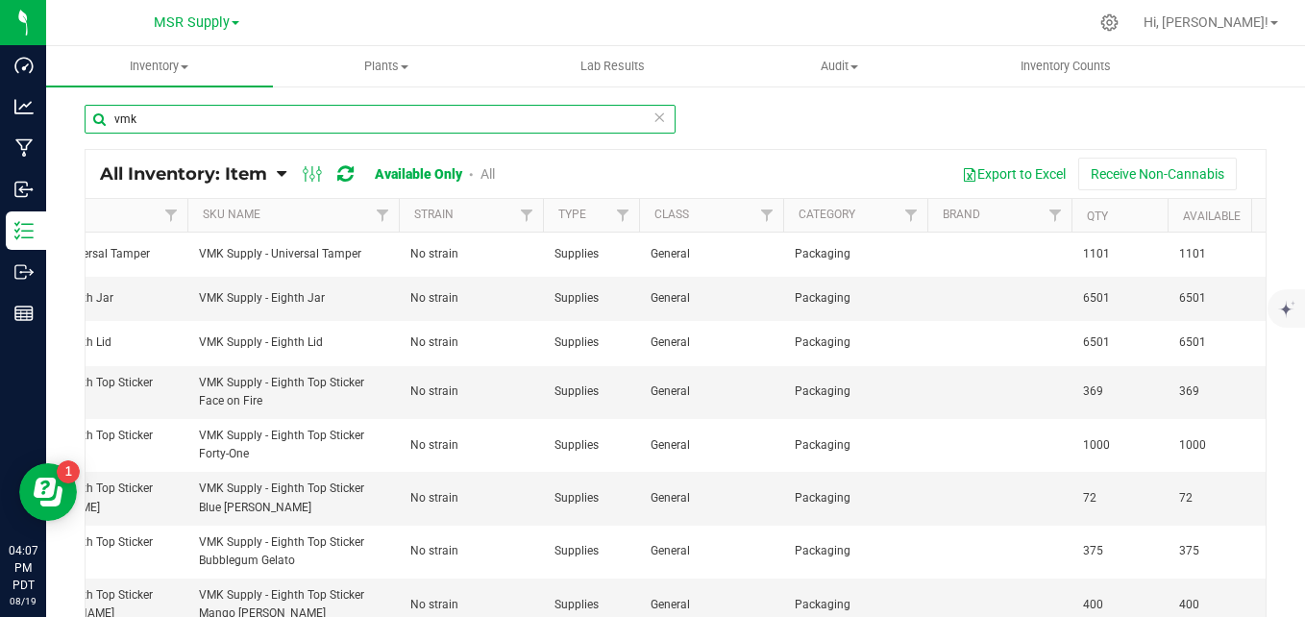
type input "vmk"
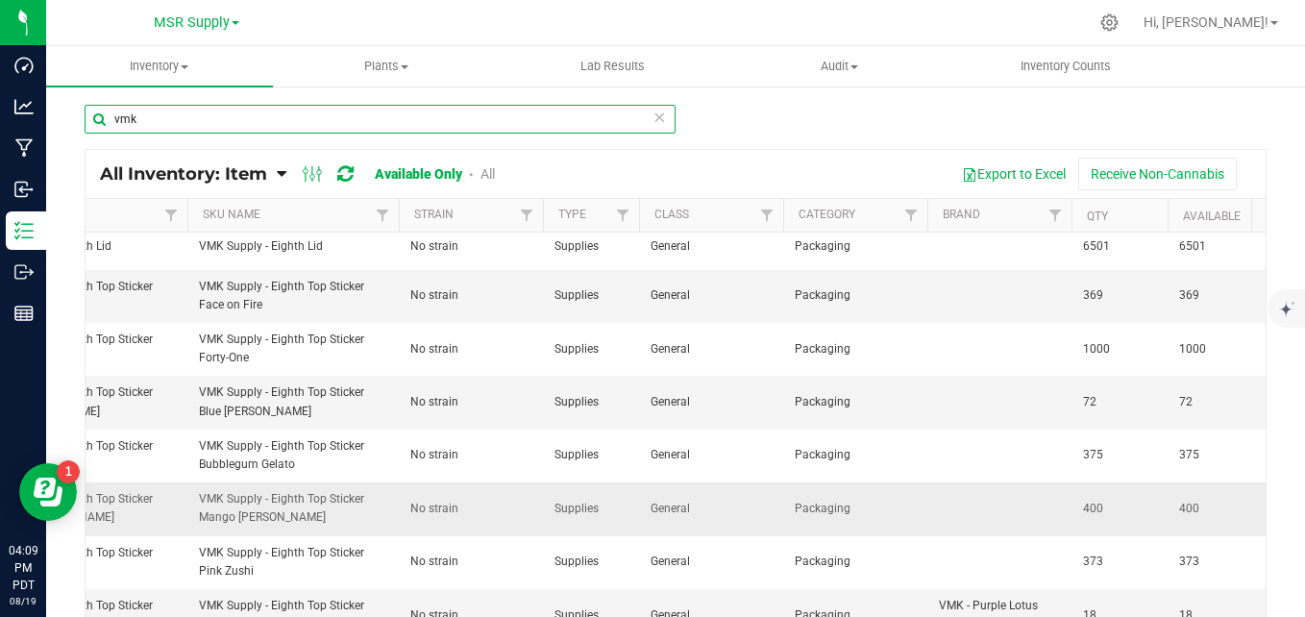
scroll to position [185, 225]
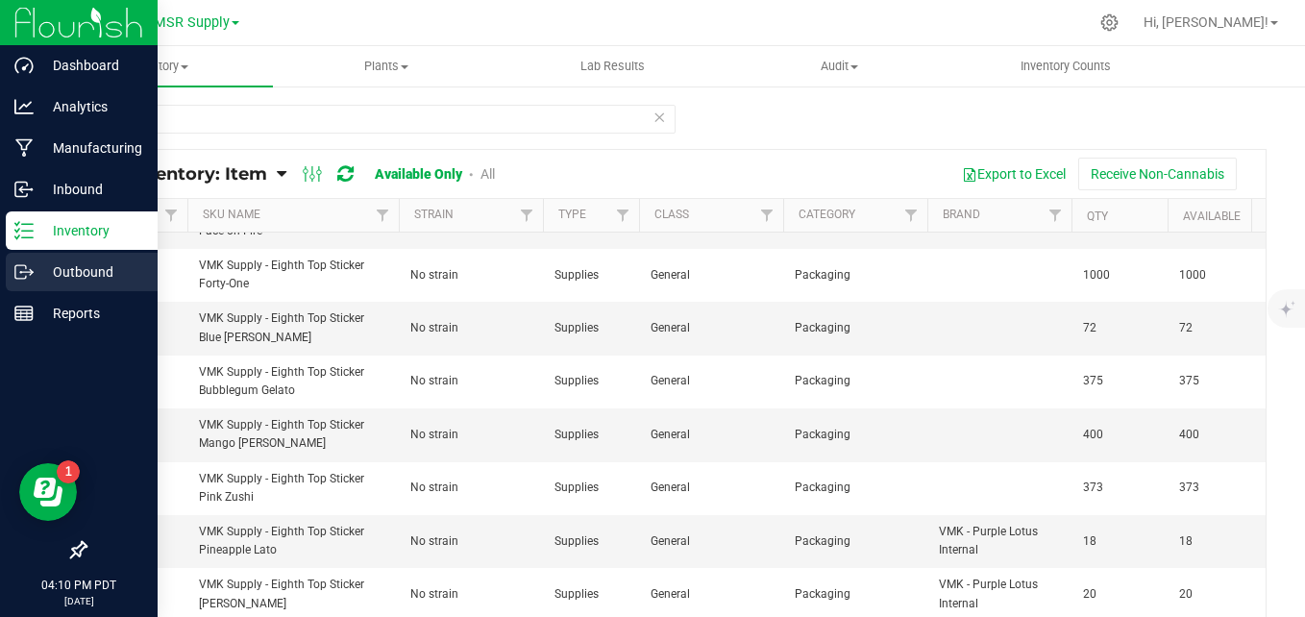
click at [62, 274] on p "Outbound" at bounding box center [91, 271] width 115 height 23
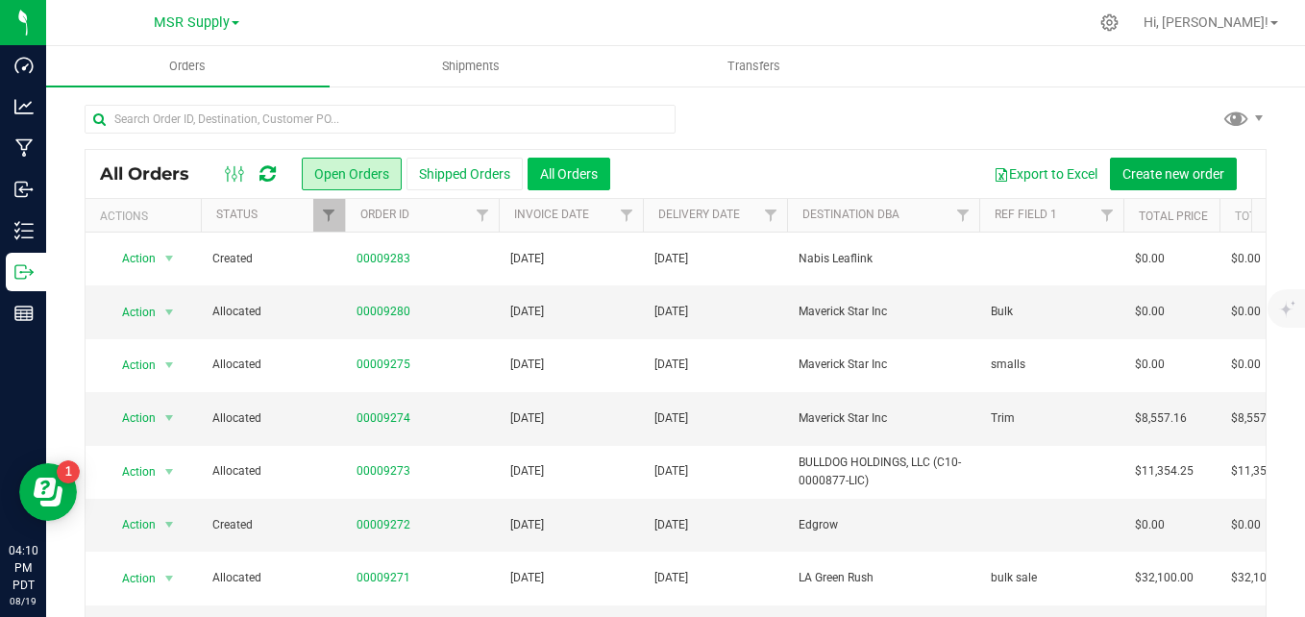
click at [583, 165] on button "All Orders" at bounding box center [569, 174] width 83 height 33
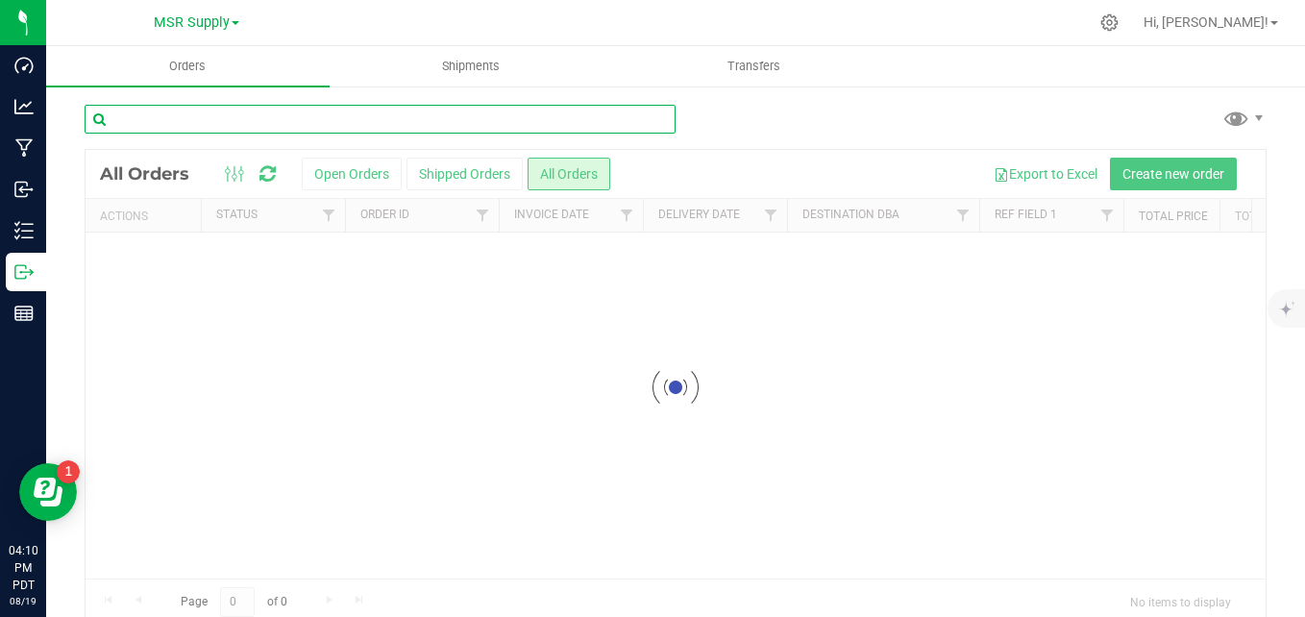
click at [546, 121] on input "text" at bounding box center [380, 119] width 591 height 29
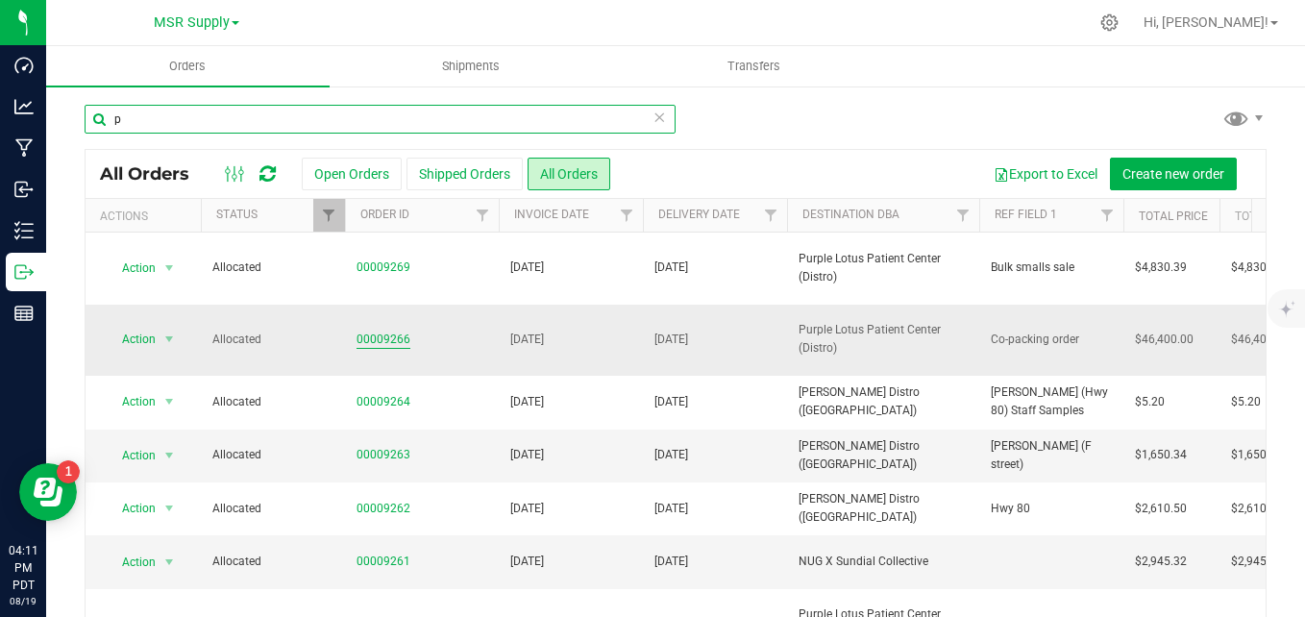
type input "p"
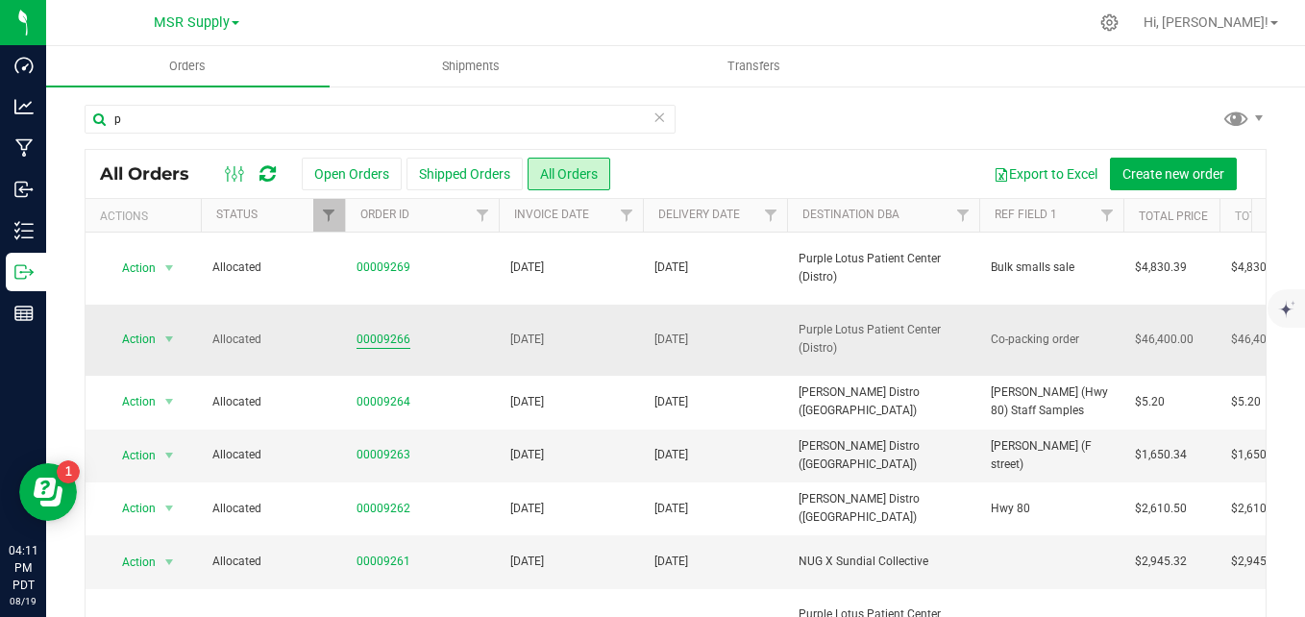
click at [379, 331] on link "00009266" at bounding box center [384, 340] width 54 height 18
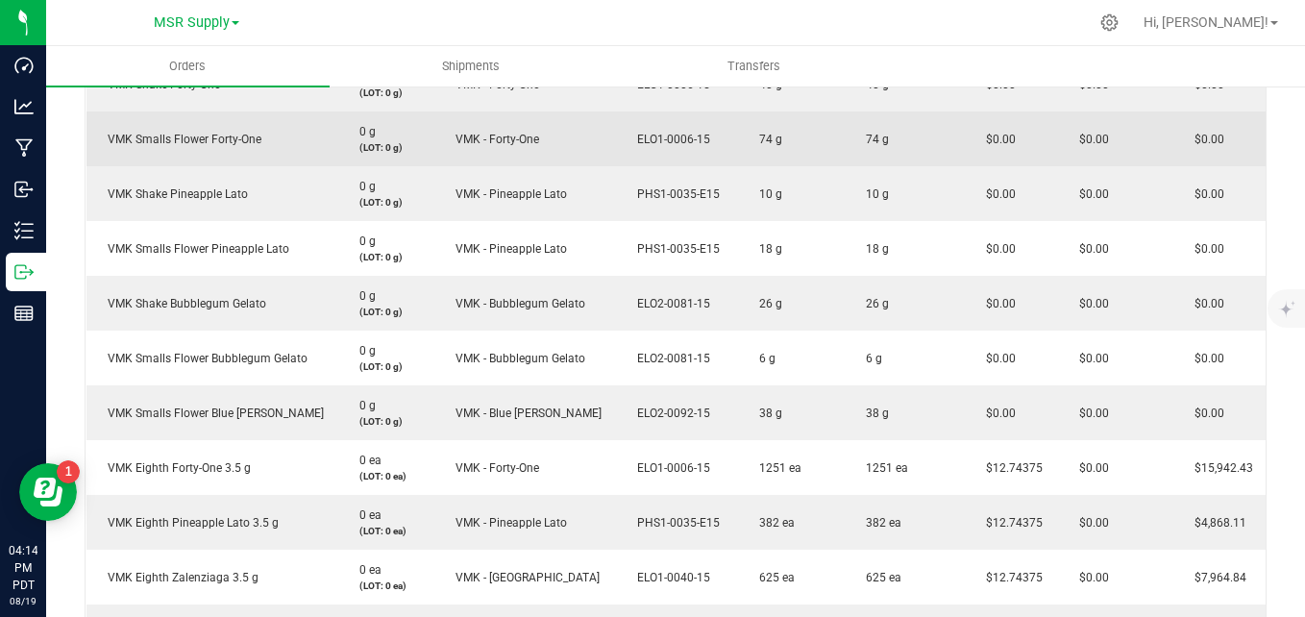
scroll to position [1153, 0]
